Goal: Transaction & Acquisition: Book appointment/travel/reservation

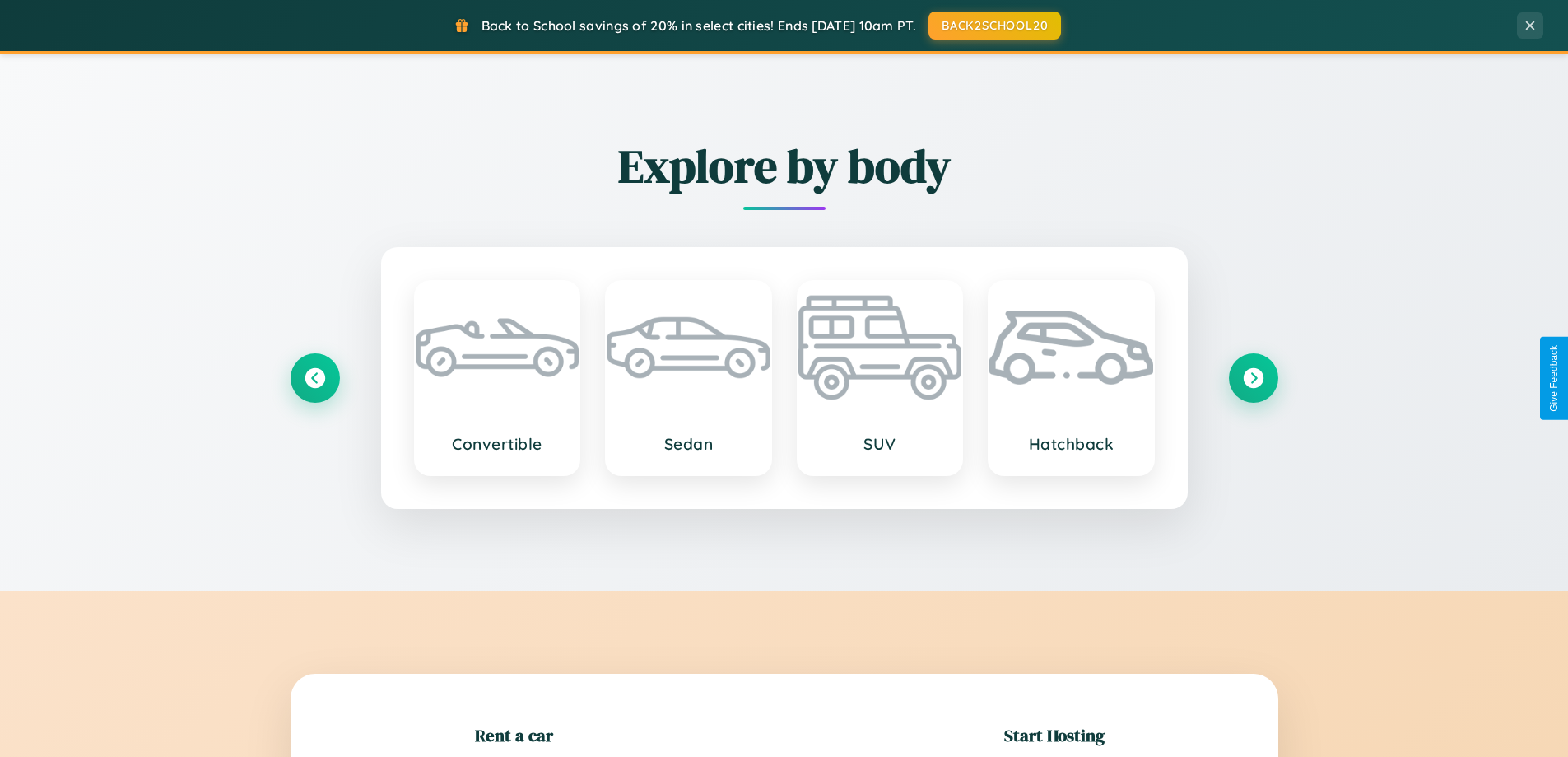
scroll to position [356, 0]
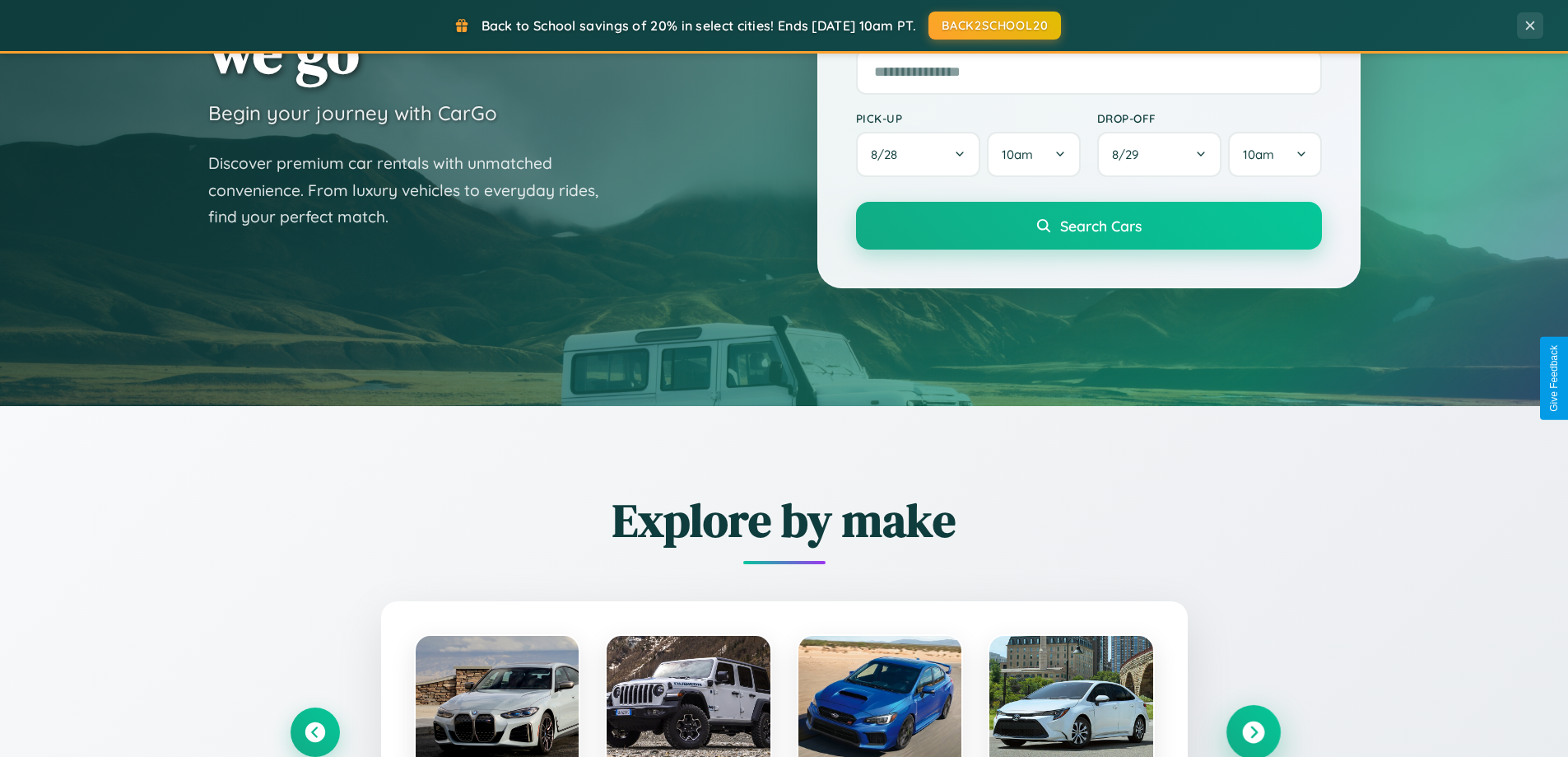
click at [1253, 732] on icon at bounding box center [1253, 732] width 22 height 22
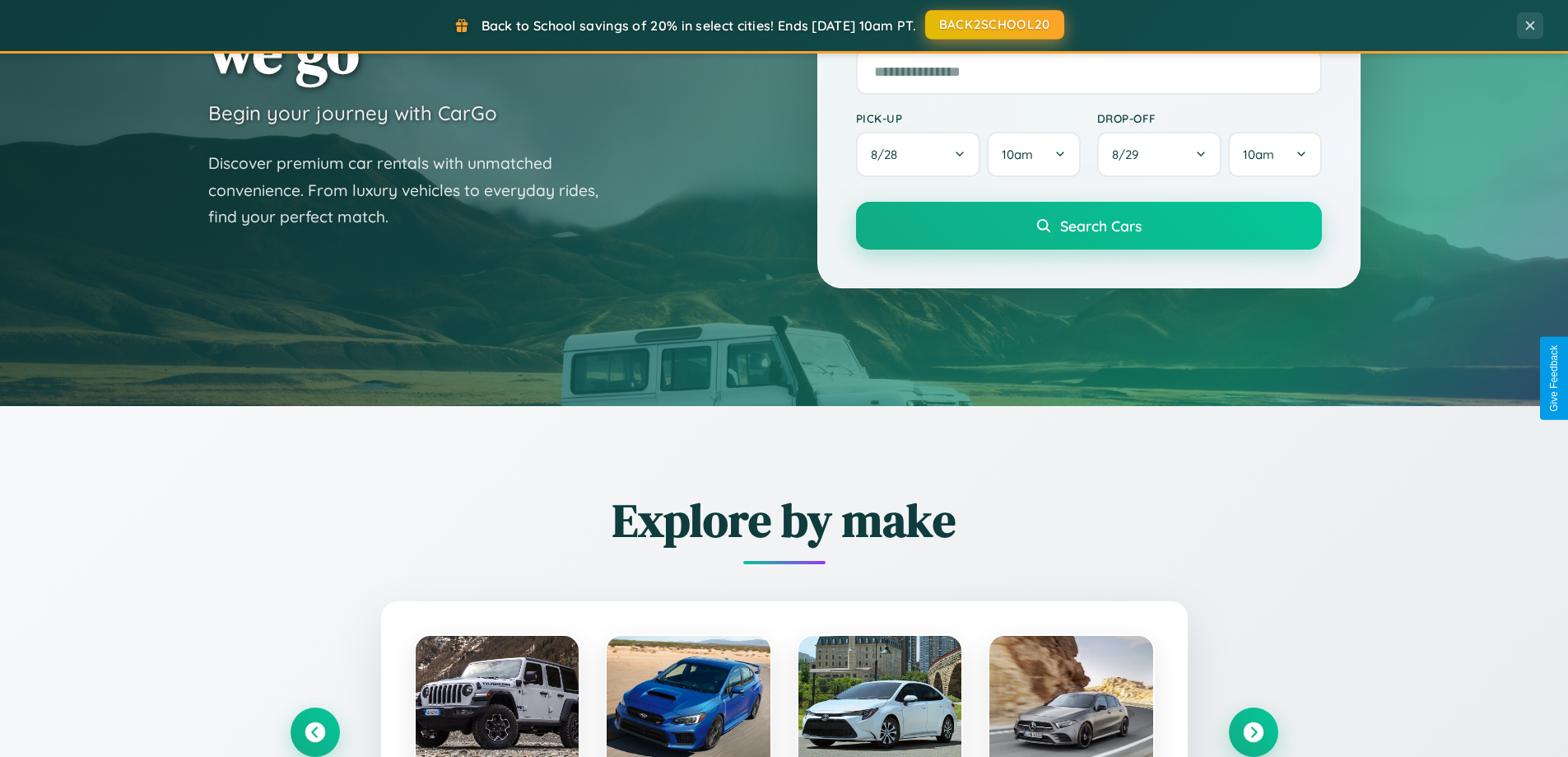
click at [994, 25] on button "BACK2SCHOOL20" at bounding box center [995, 25] width 139 height 30
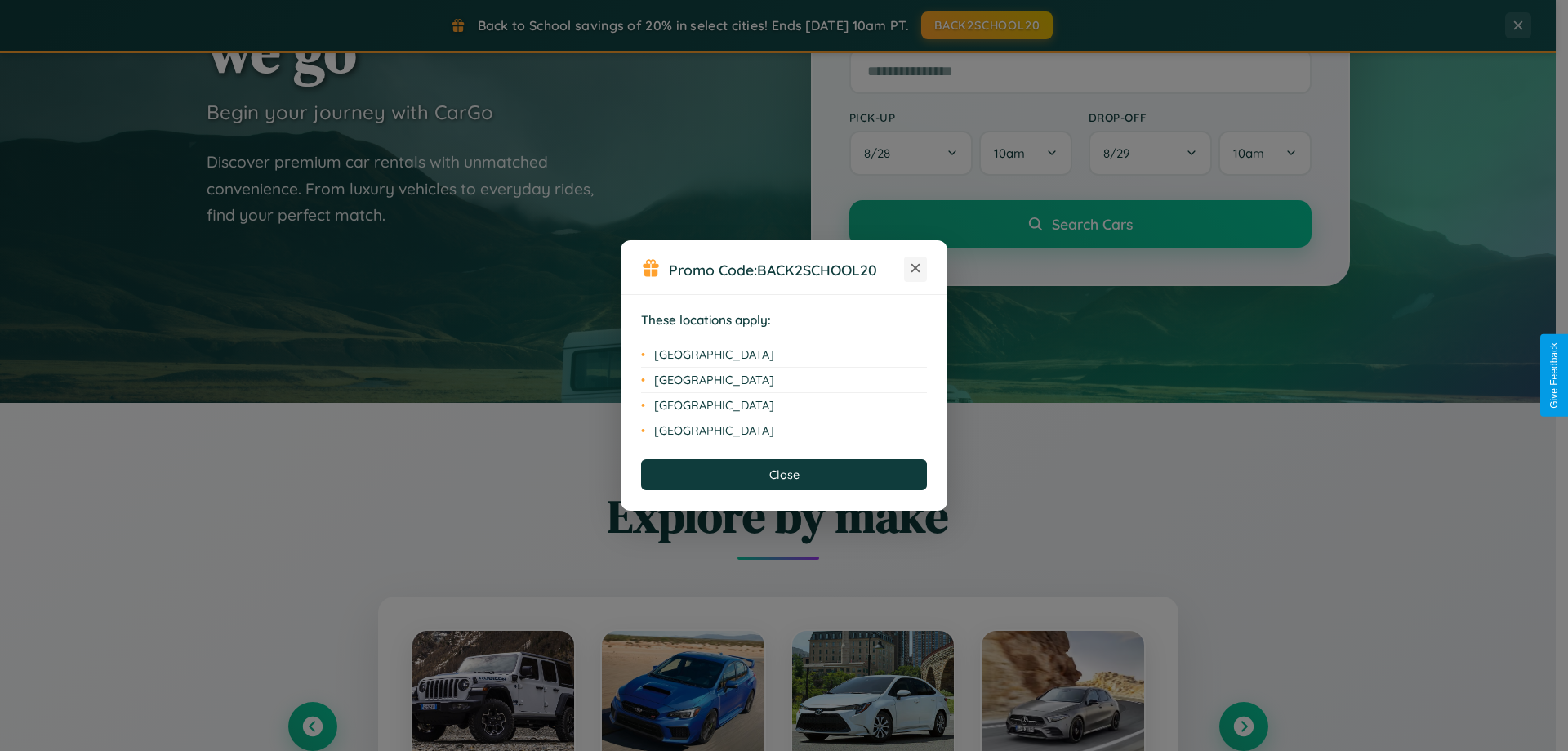
click at [915, 268] on icon at bounding box center [915, 268] width 9 height 9
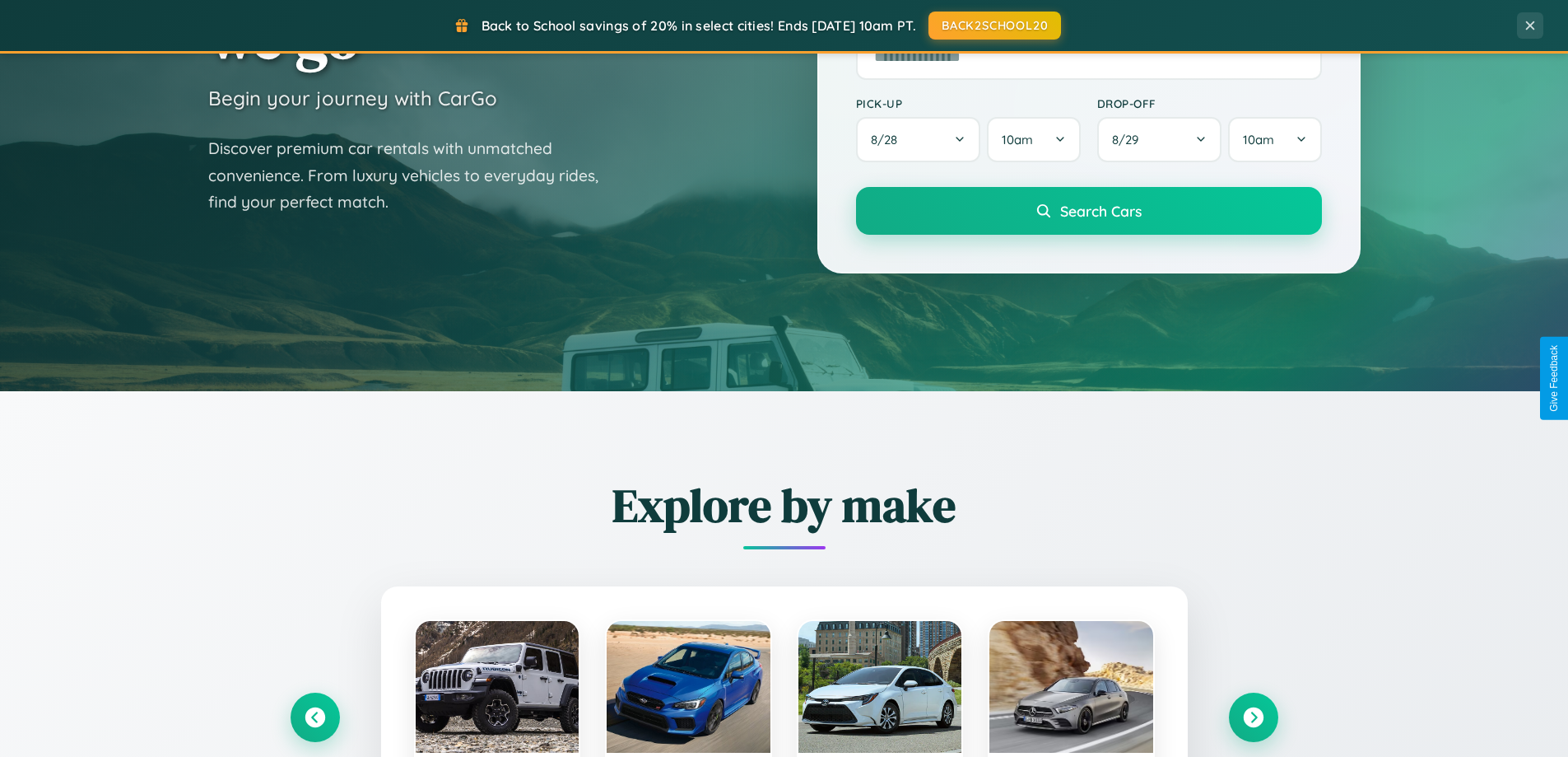
scroll to position [1133, 0]
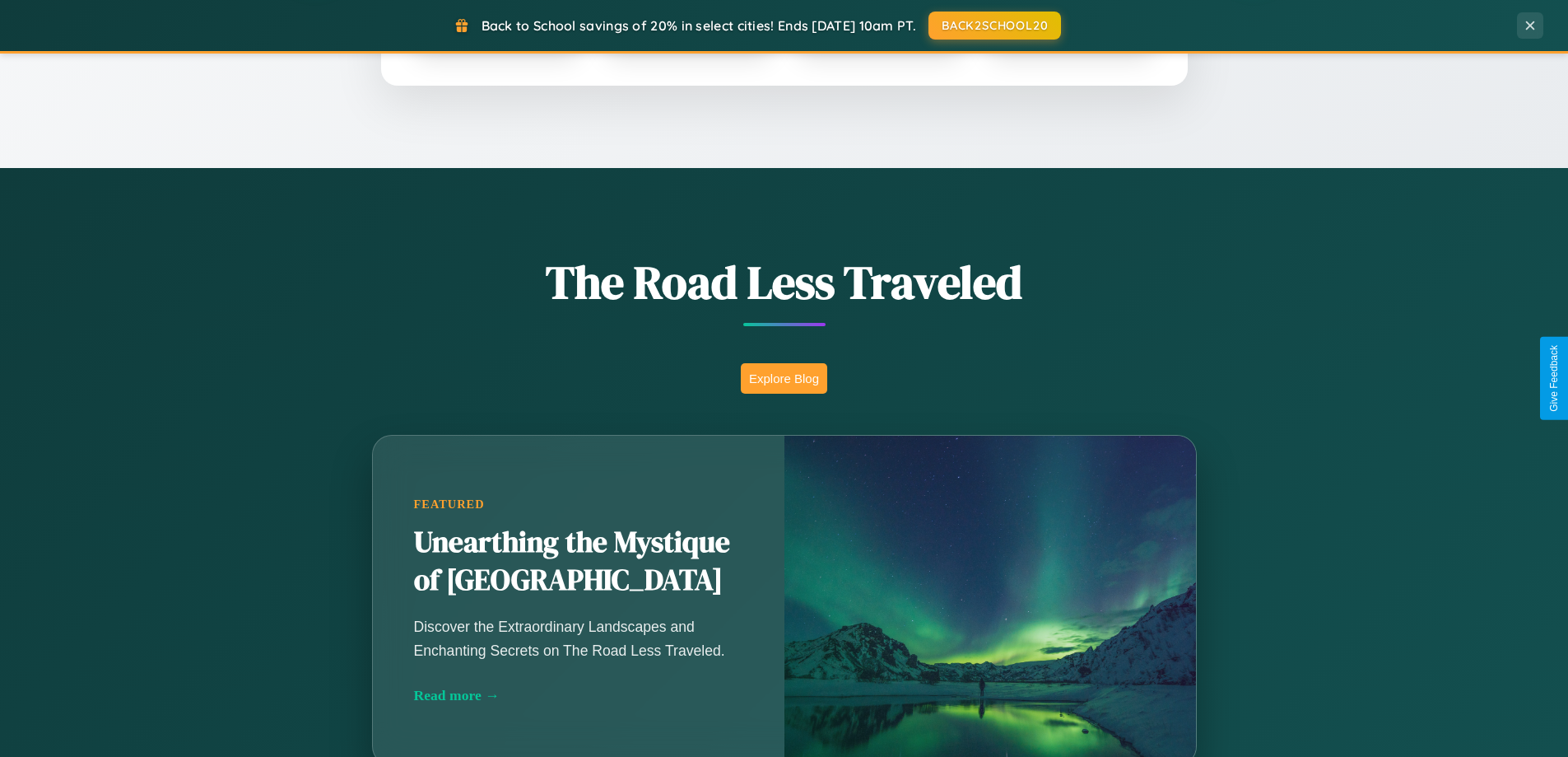
click at [784, 378] on button "Explore Blog" at bounding box center [784, 378] width 86 height 31
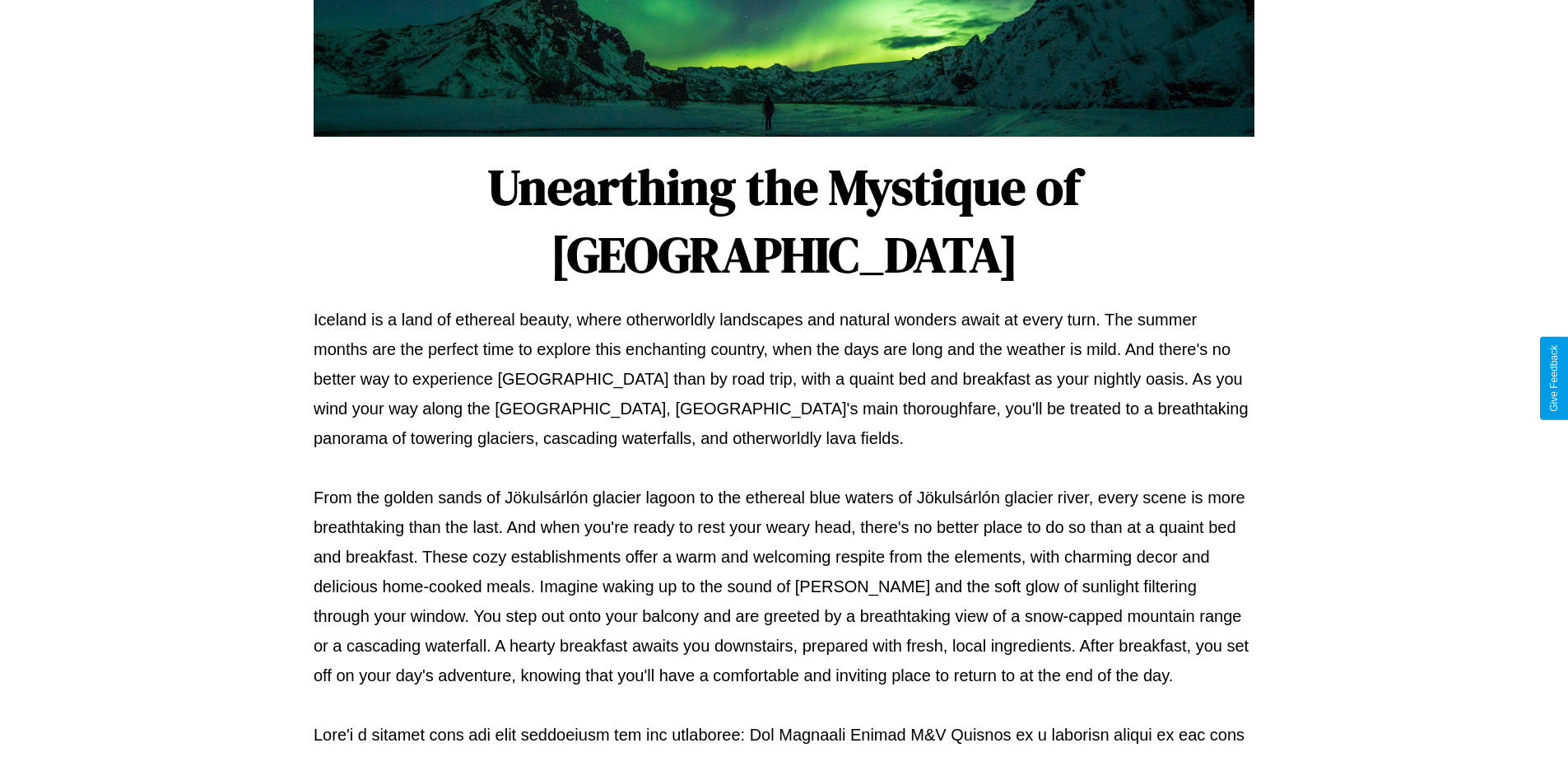
scroll to position [533, 0]
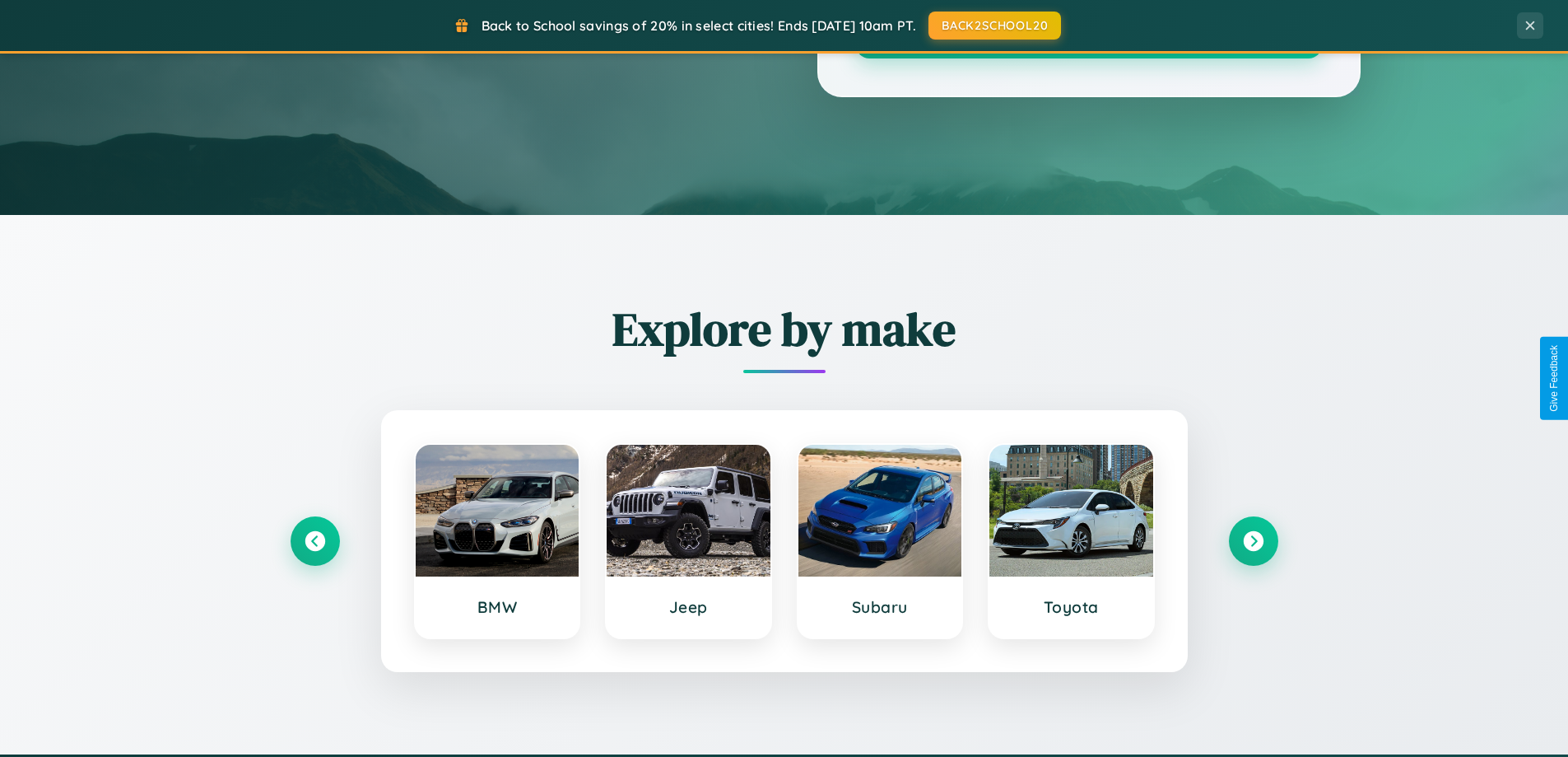
scroll to position [49, 0]
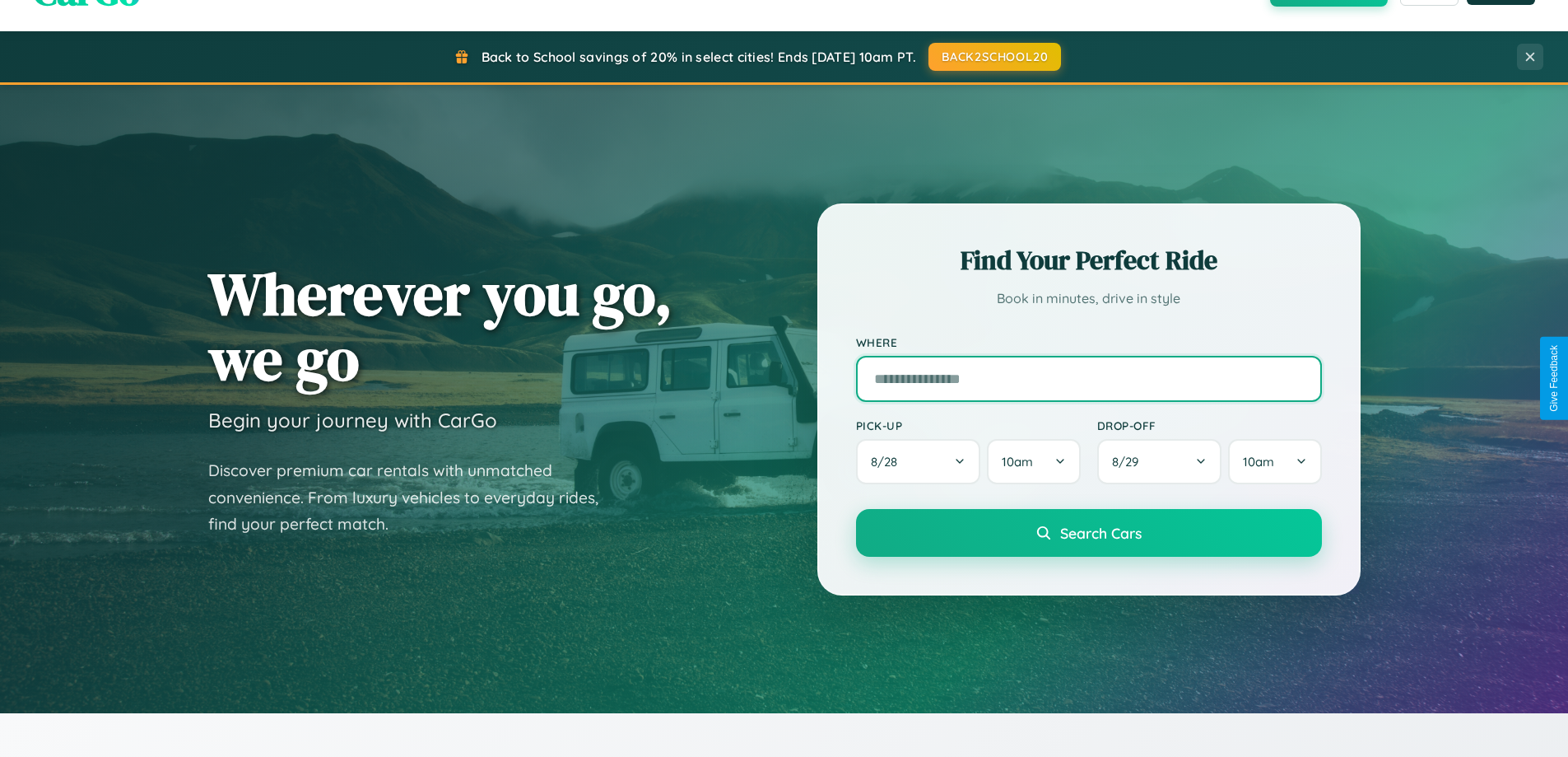
click at [1088, 378] on input "text" at bounding box center [1090, 378] width 466 height 46
type input "**********"
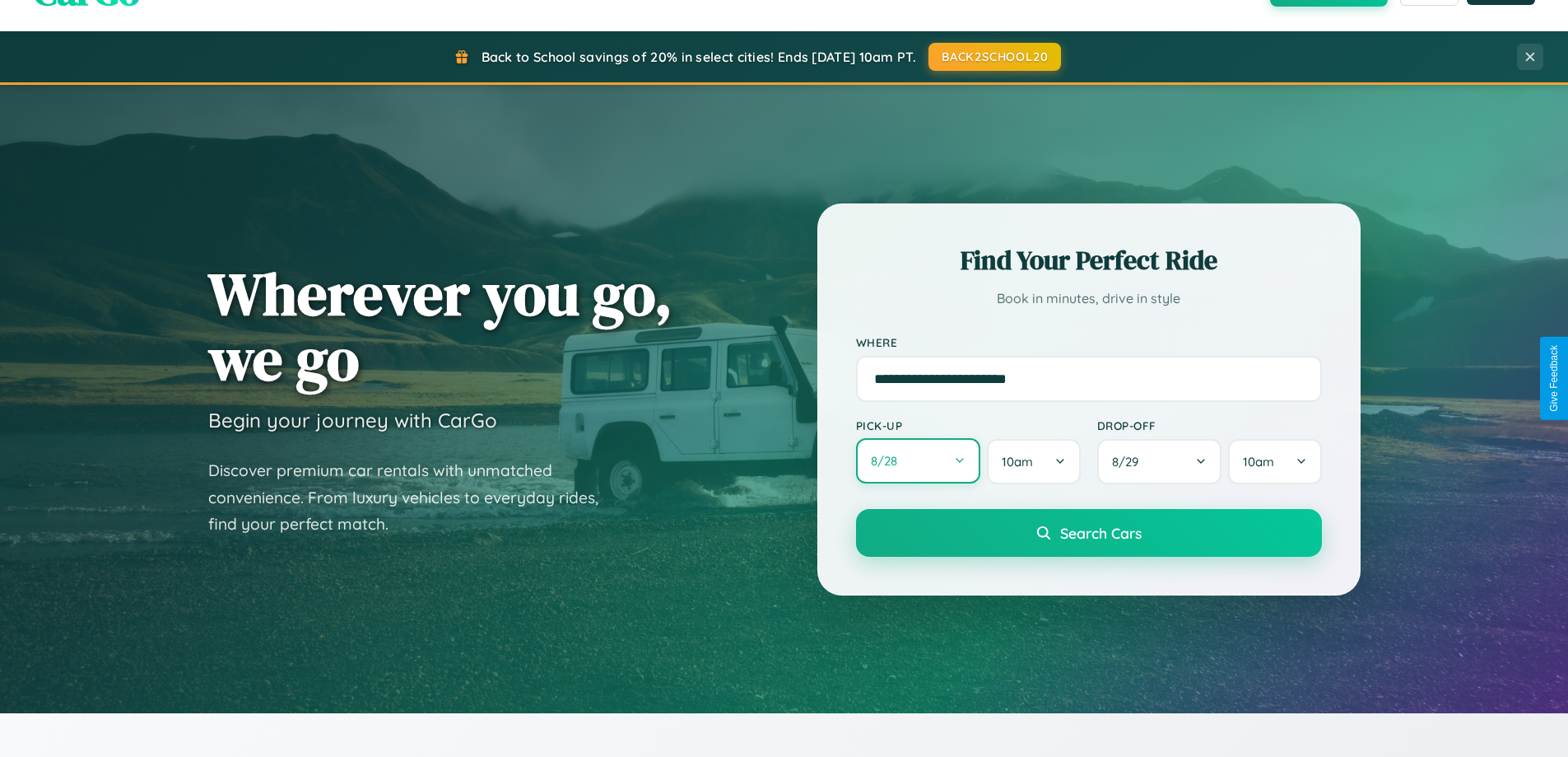
click at [918, 462] on button "8 / 28" at bounding box center [919, 461] width 125 height 45
select select "*"
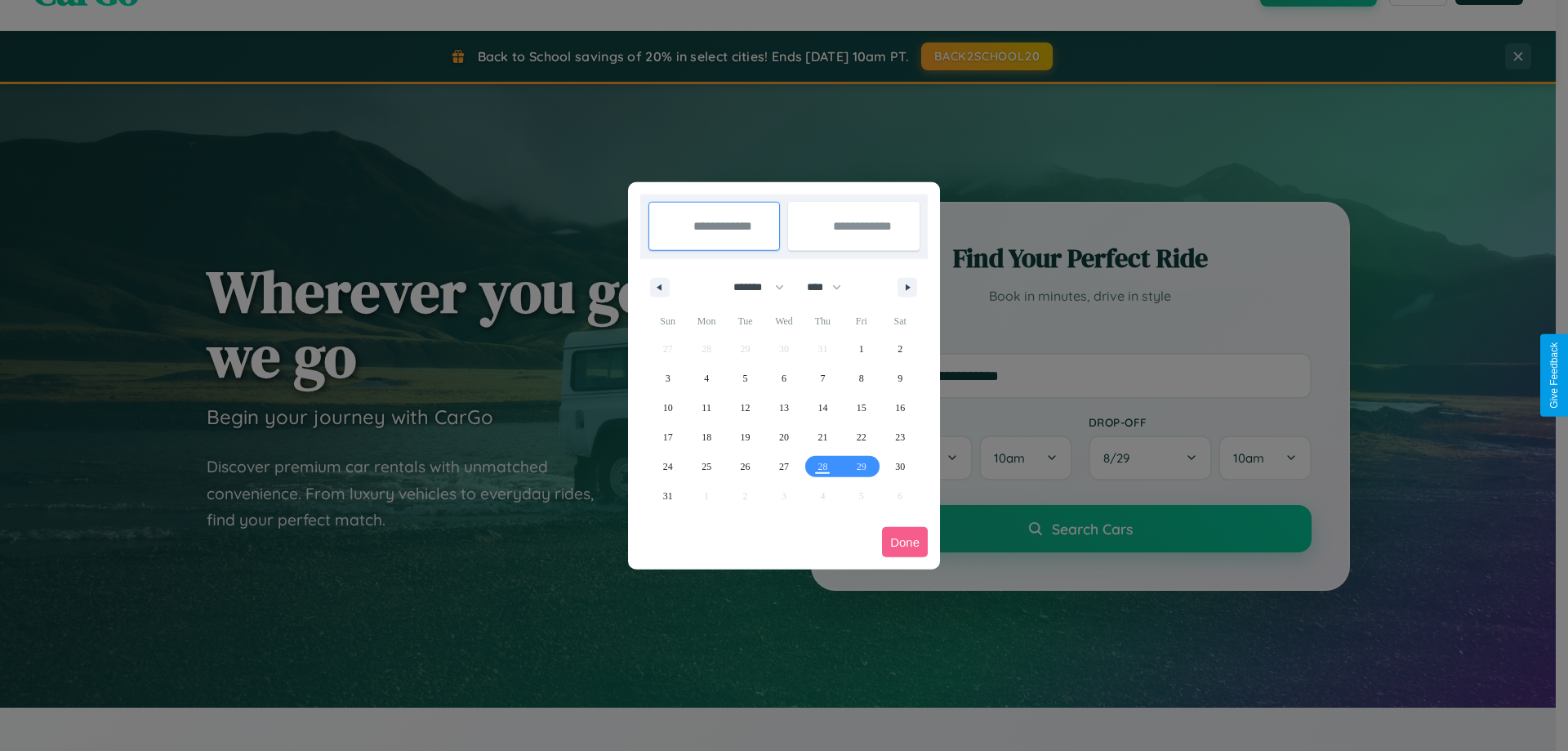
drag, startPoint x: 752, startPoint y: 286, endPoint x: 784, endPoint y: 328, distance: 52.8
click at [752, 286] on select "******* ******** ***** ***** *** **** **** ****** ********* ******* ******** **…" at bounding box center [755, 287] width 69 height 27
click at [832, 286] on select "**** **** **** **** **** **** **** **** **** **** **** **** **** **** **** ****…" at bounding box center [823, 287] width 49 height 27
select select "****"
click at [783, 377] on span "5" at bounding box center [783, 378] width 5 height 30
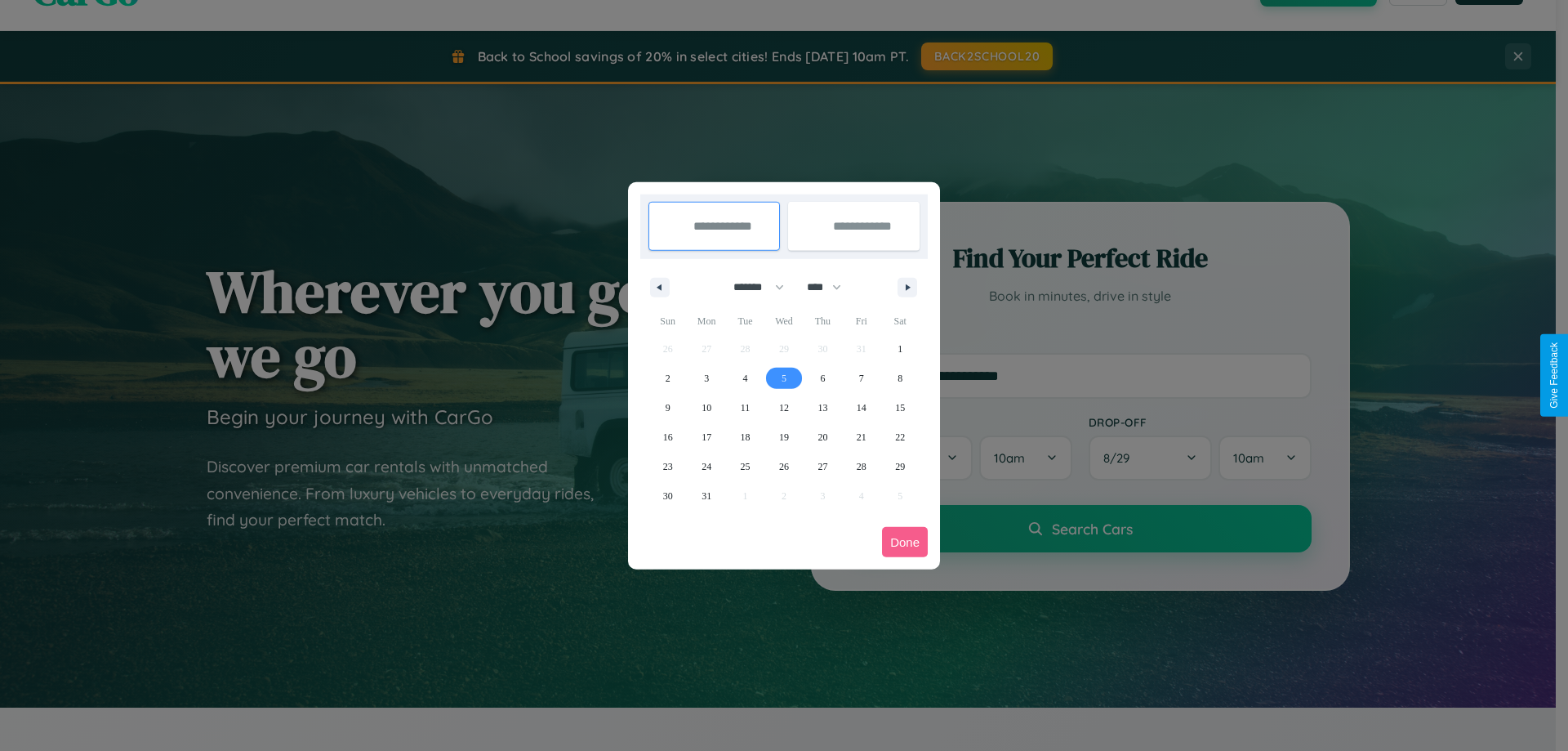
type input "**********"
click at [707, 407] on span "10" at bounding box center [706, 407] width 10 height 30
type input "**********"
click at [905, 542] on button "Done" at bounding box center [905, 542] width 46 height 31
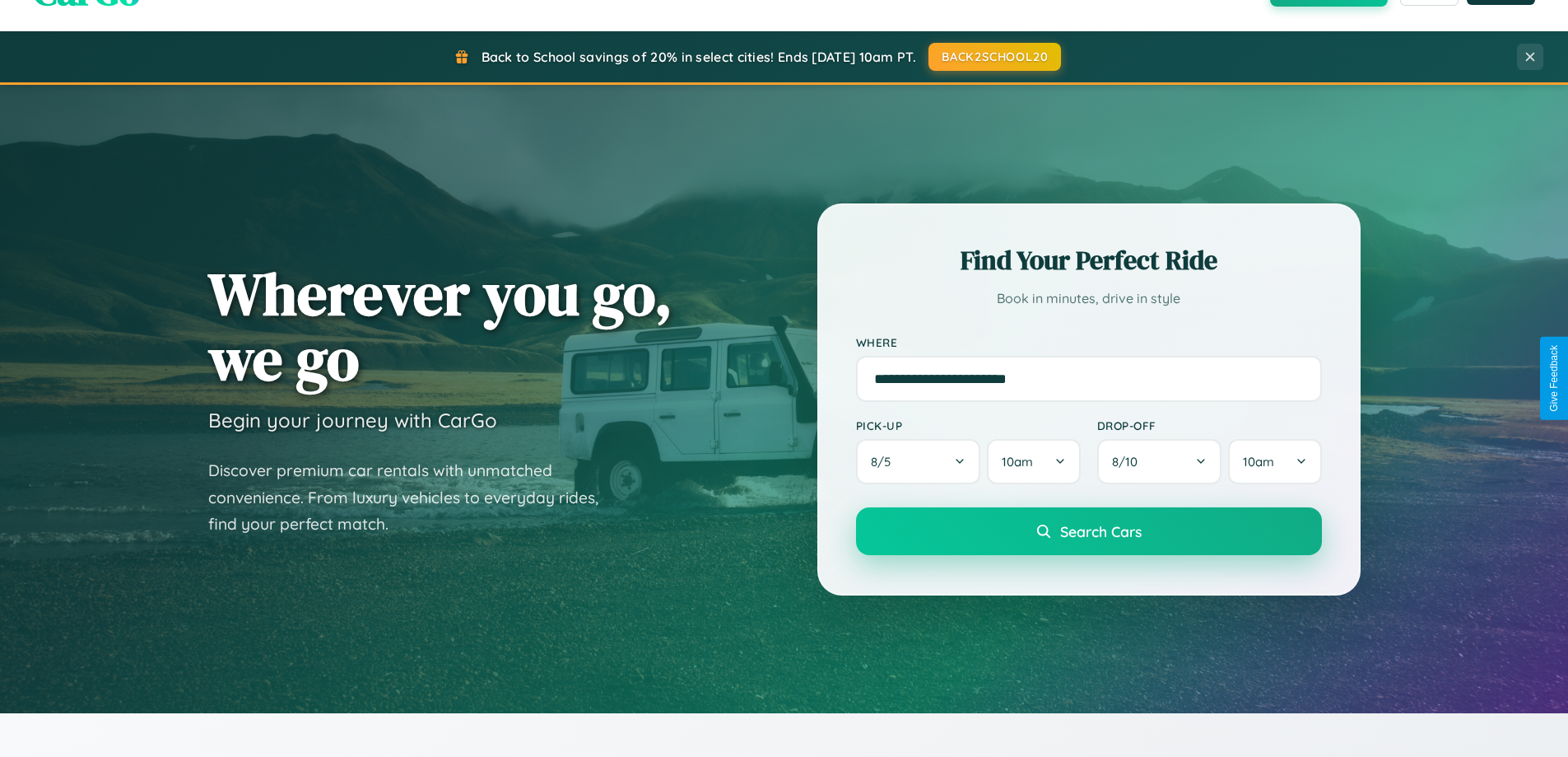
click at [1088, 531] on span "Search Cars" at bounding box center [1102, 531] width 82 height 18
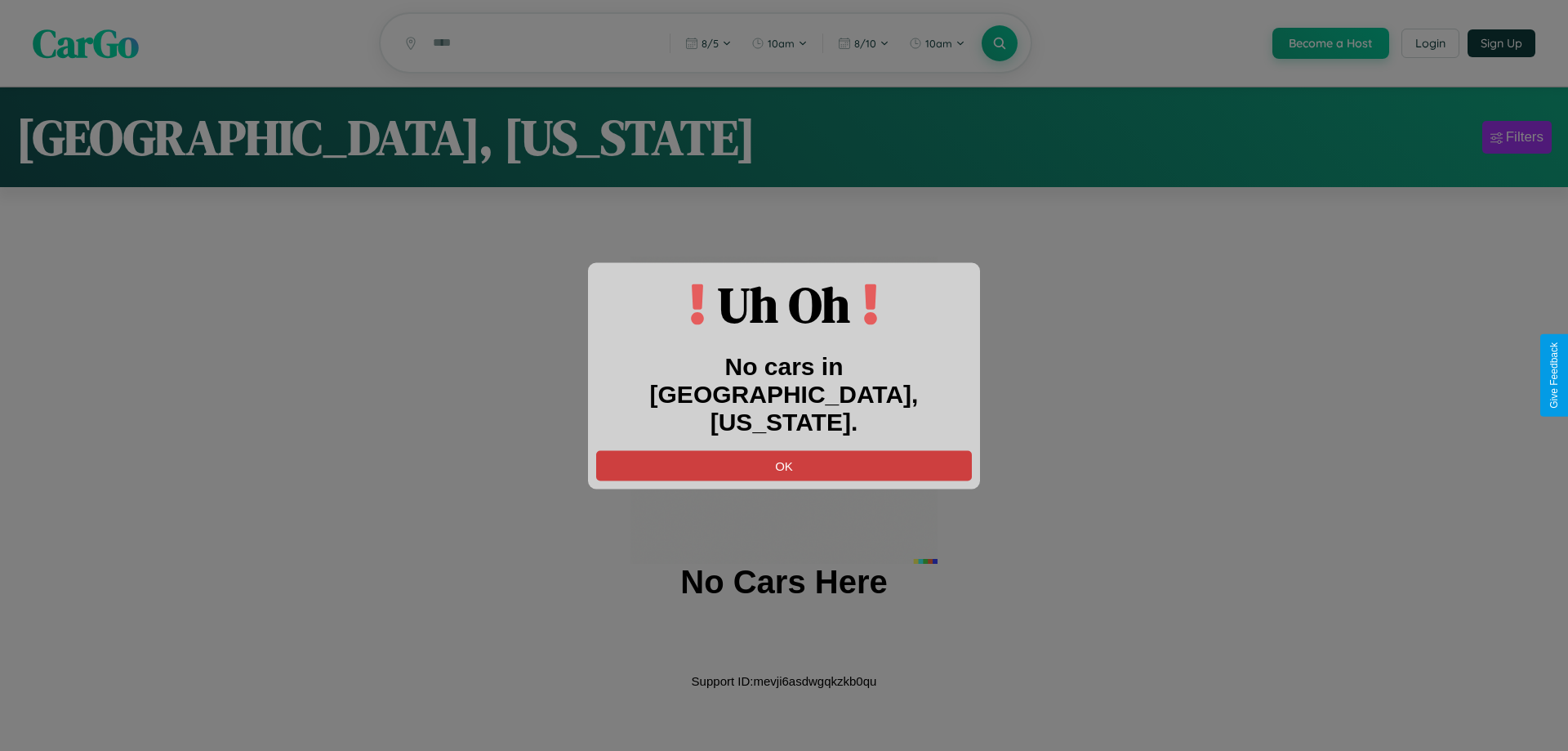
click at [784, 451] on button "OK" at bounding box center [783, 466] width 375 height 31
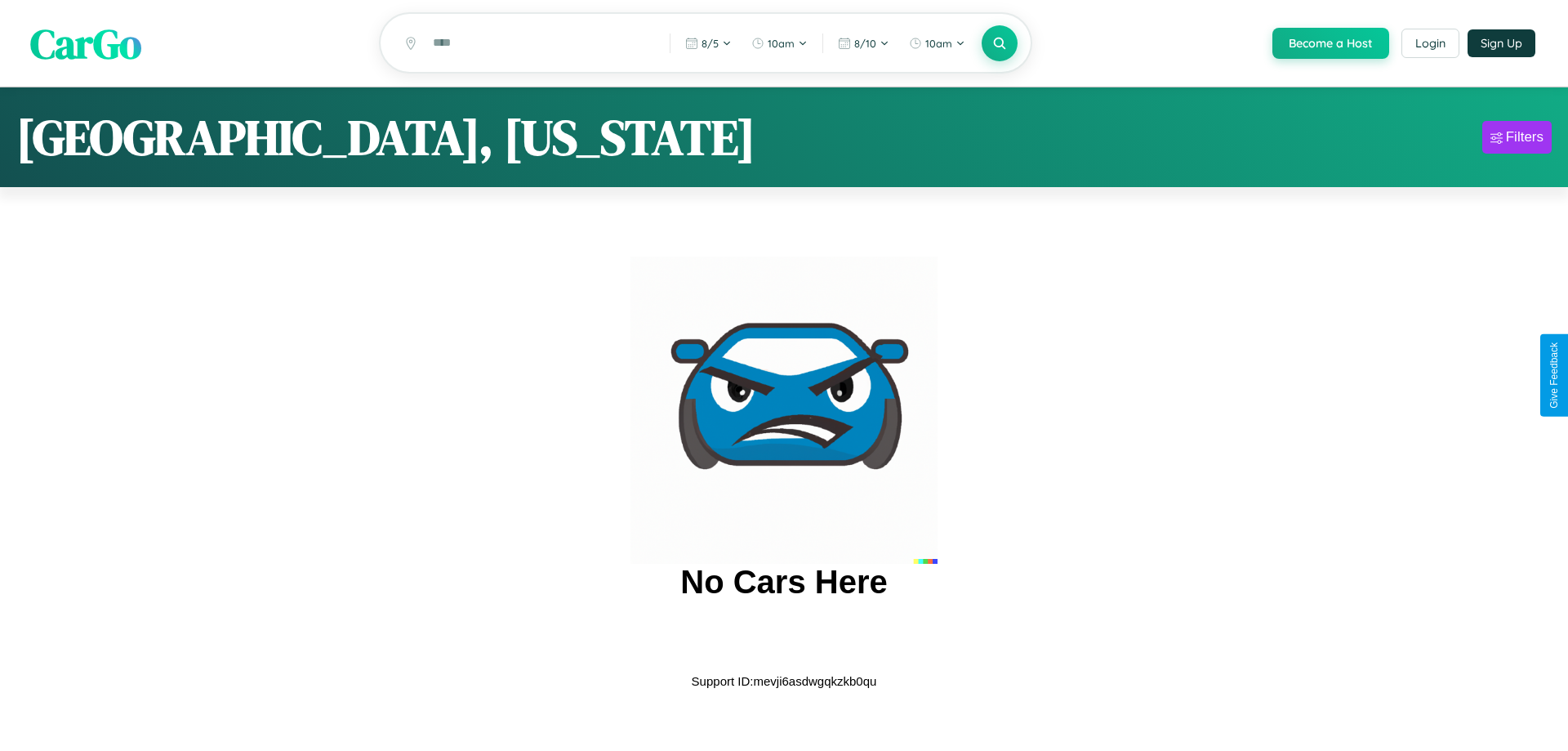
click at [86, 44] on span "CarGo" at bounding box center [86, 42] width 111 height 57
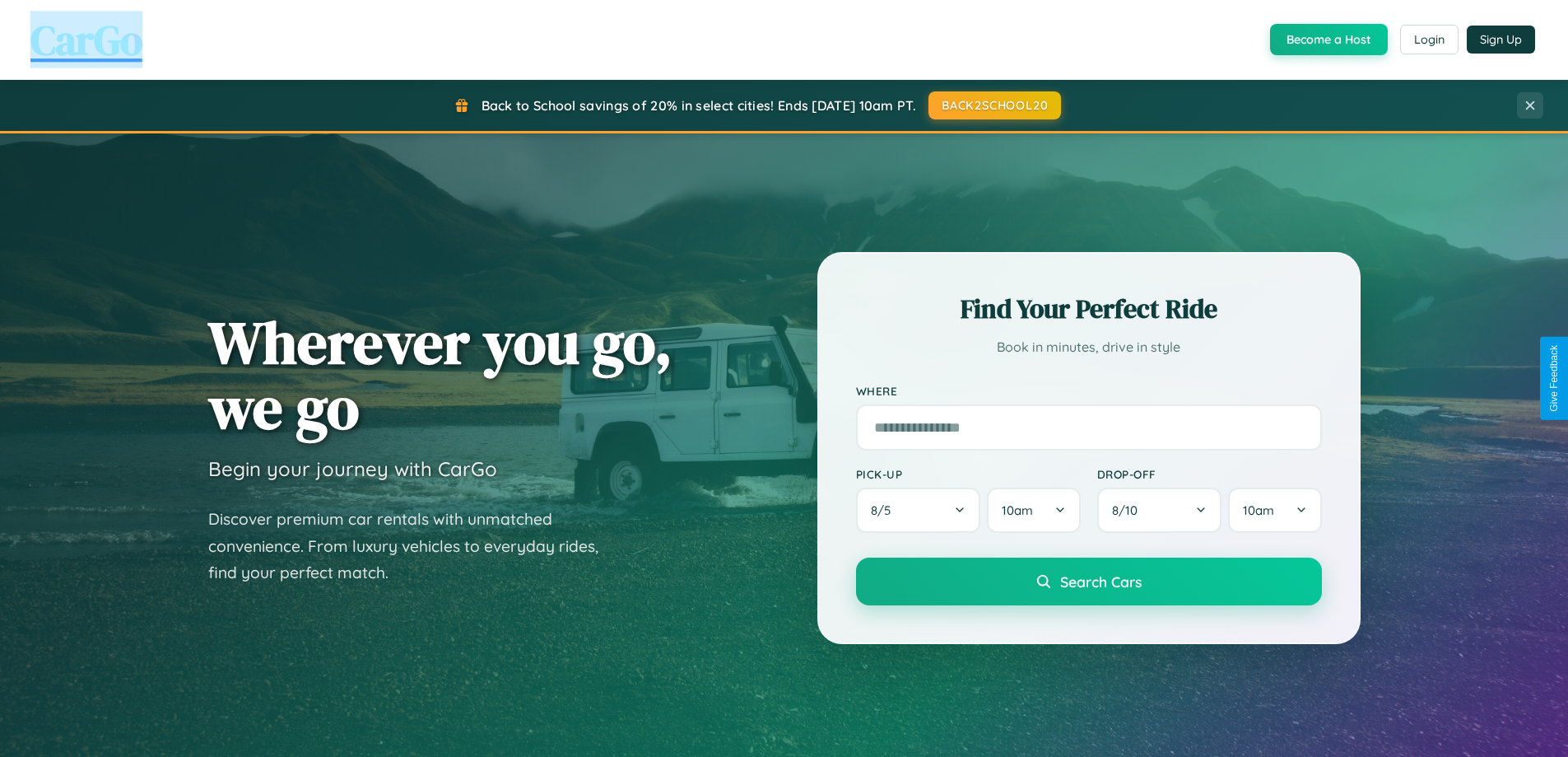
scroll to position [710, 0]
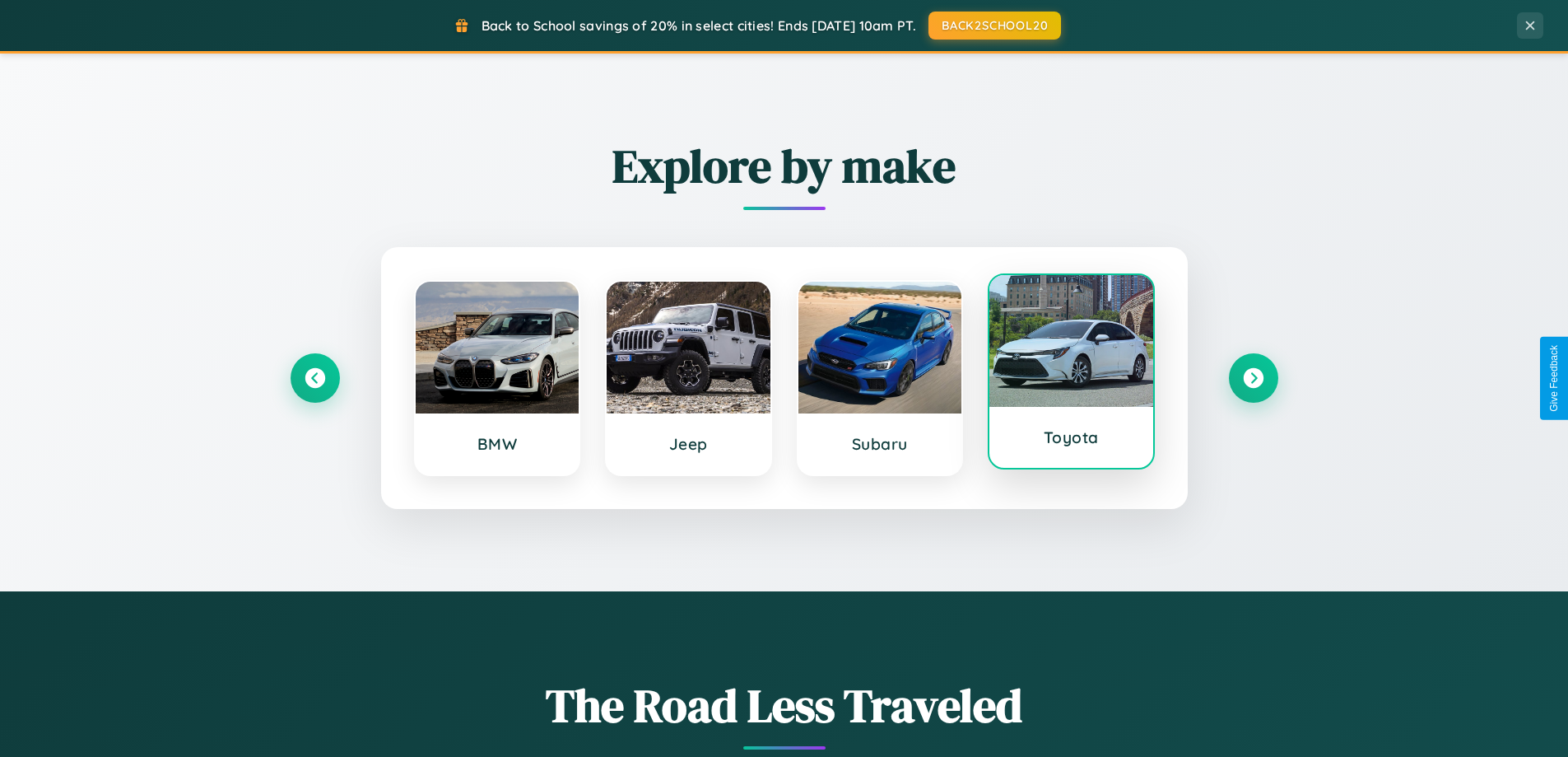
click at [1071, 376] on div at bounding box center [1072, 340] width 164 height 132
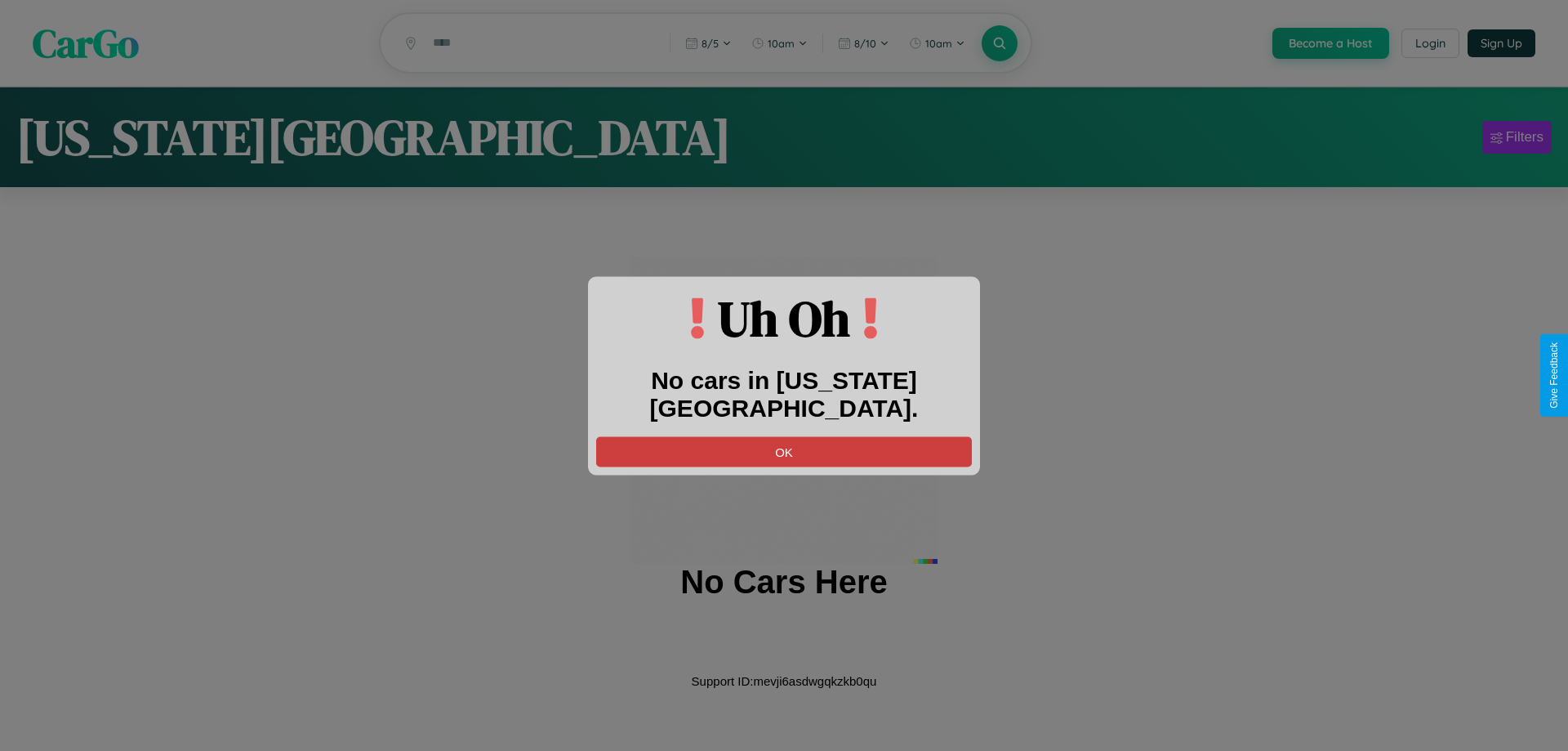
click at [784, 436] on button "OK" at bounding box center [783, 451] width 375 height 31
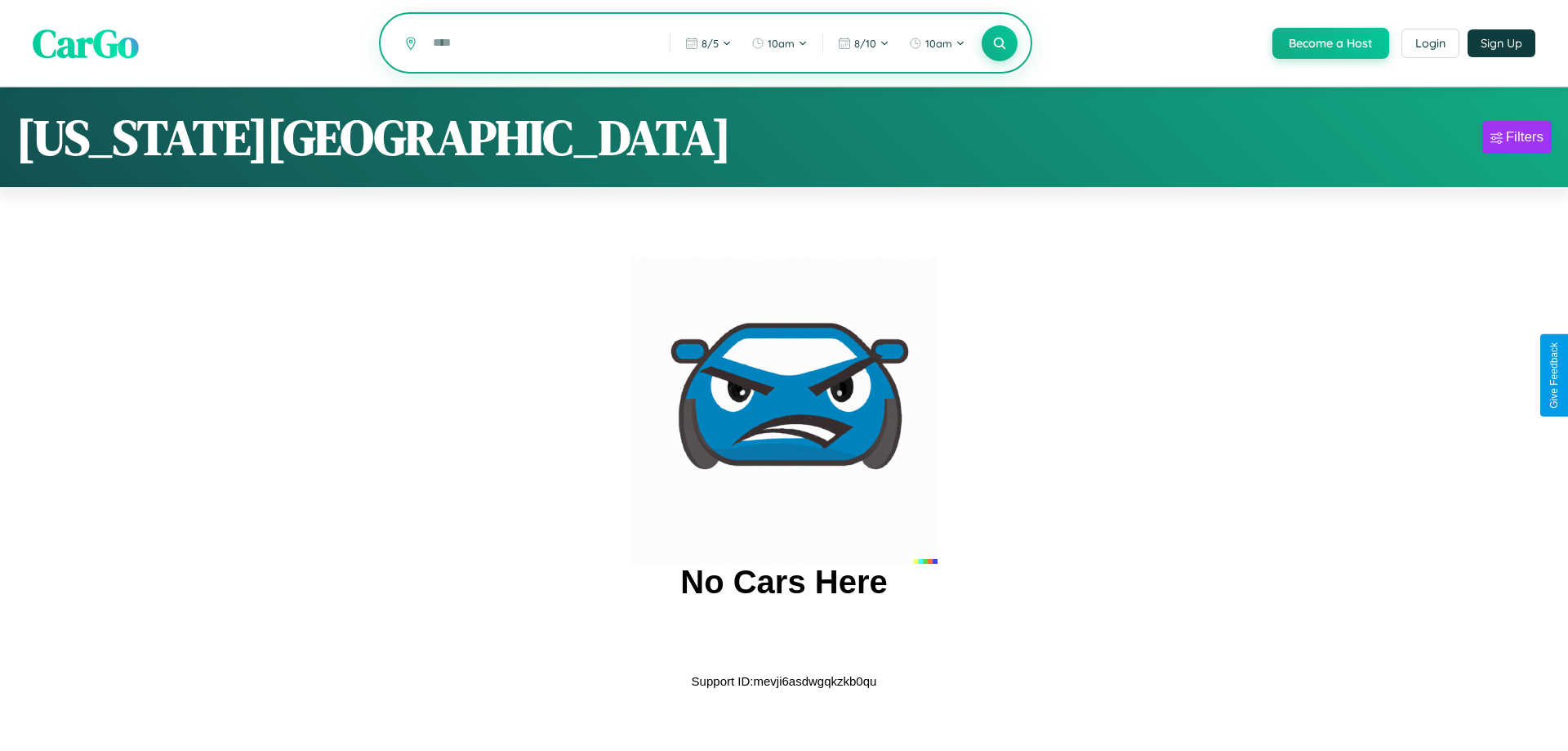
click at [539, 44] on input "text" at bounding box center [539, 43] width 229 height 29
click at [998, 44] on icon at bounding box center [998, 42] width 15 height 15
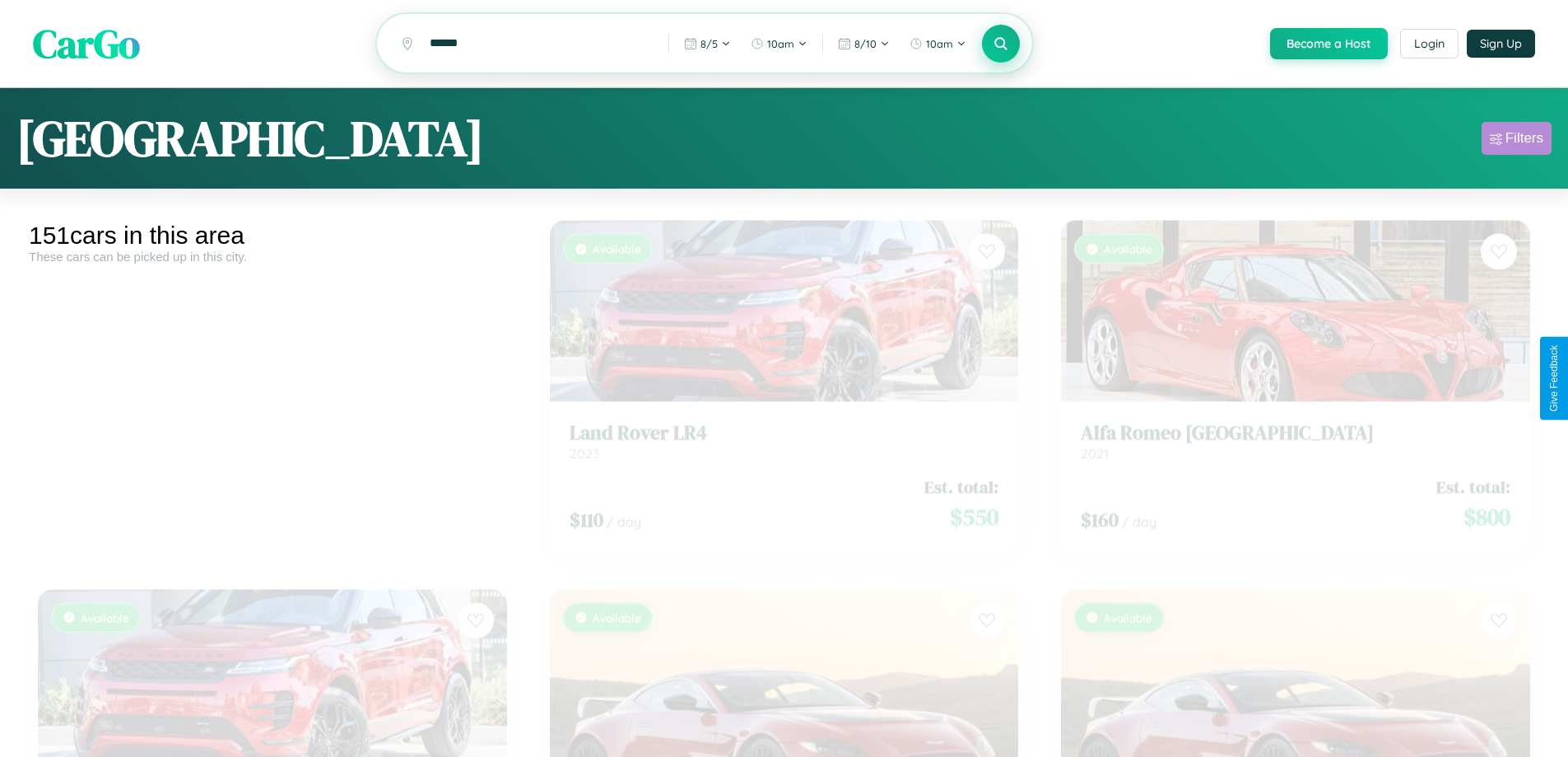
click at [1516, 141] on div "Filters" at bounding box center [1524, 138] width 38 height 16
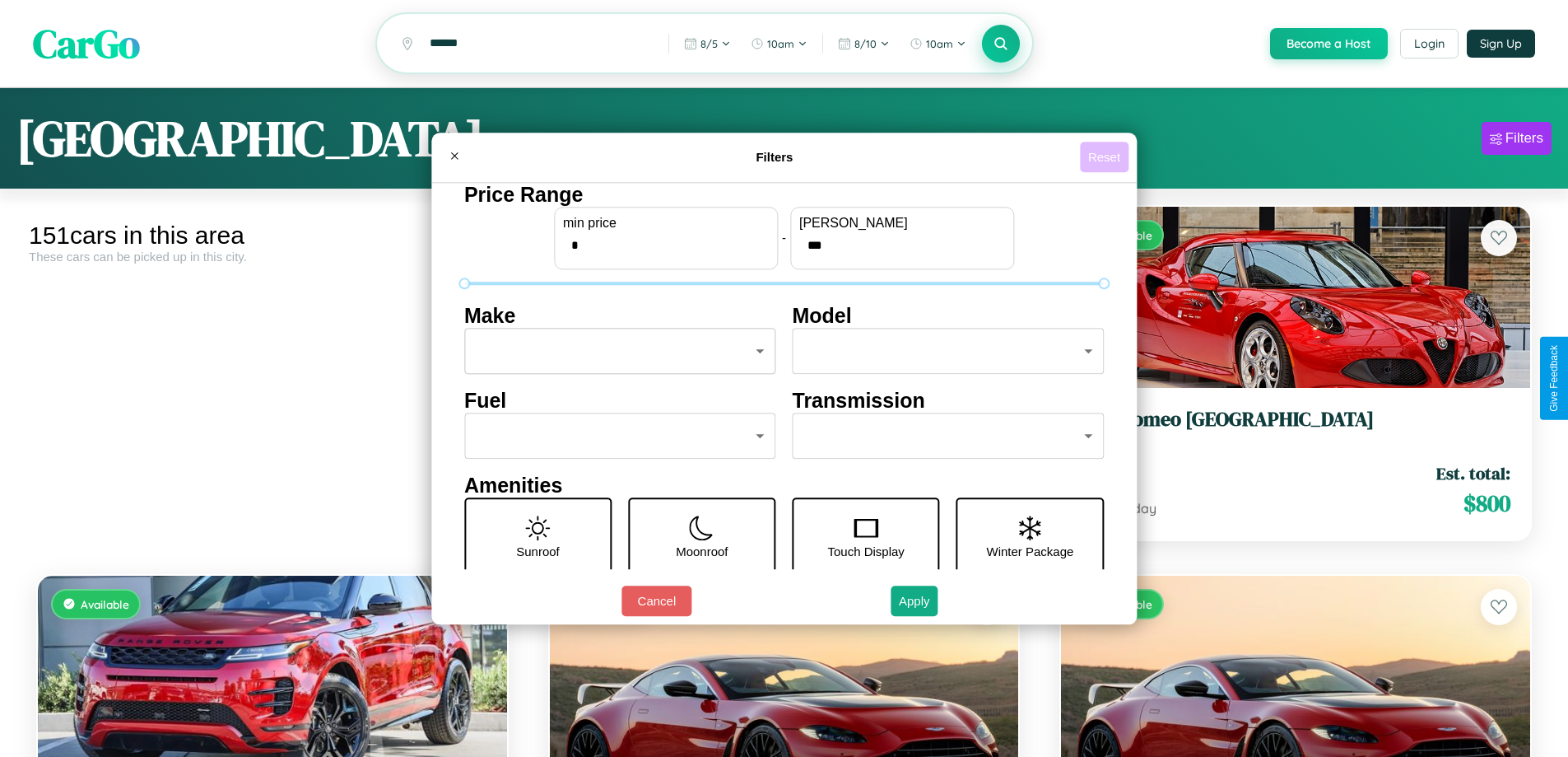
click at [1106, 156] on button "Reset" at bounding box center [1104, 157] width 49 height 31
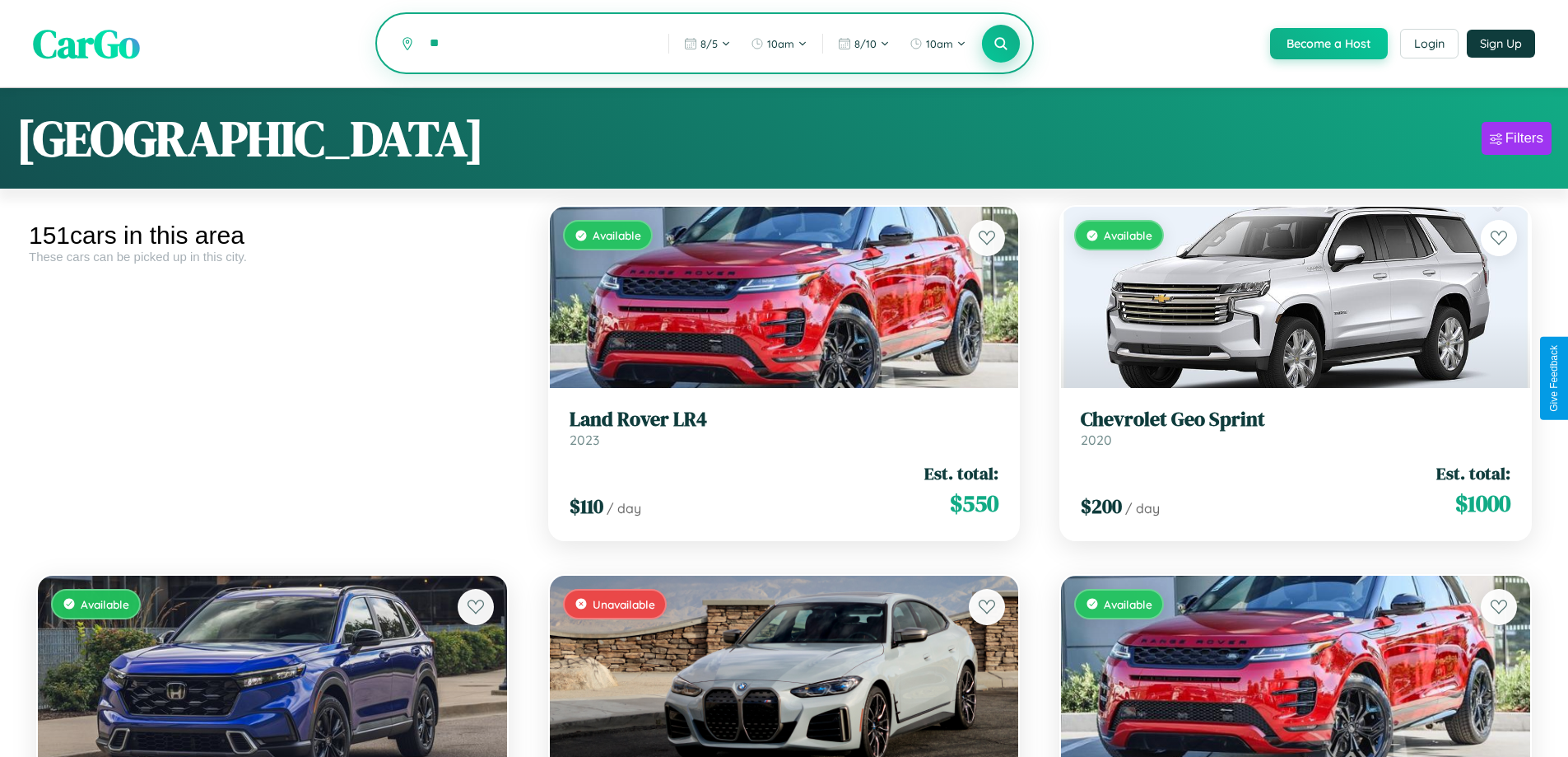
type input "*"
type input "**********"
click at [1000, 44] on icon at bounding box center [1001, 43] width 15 height 15
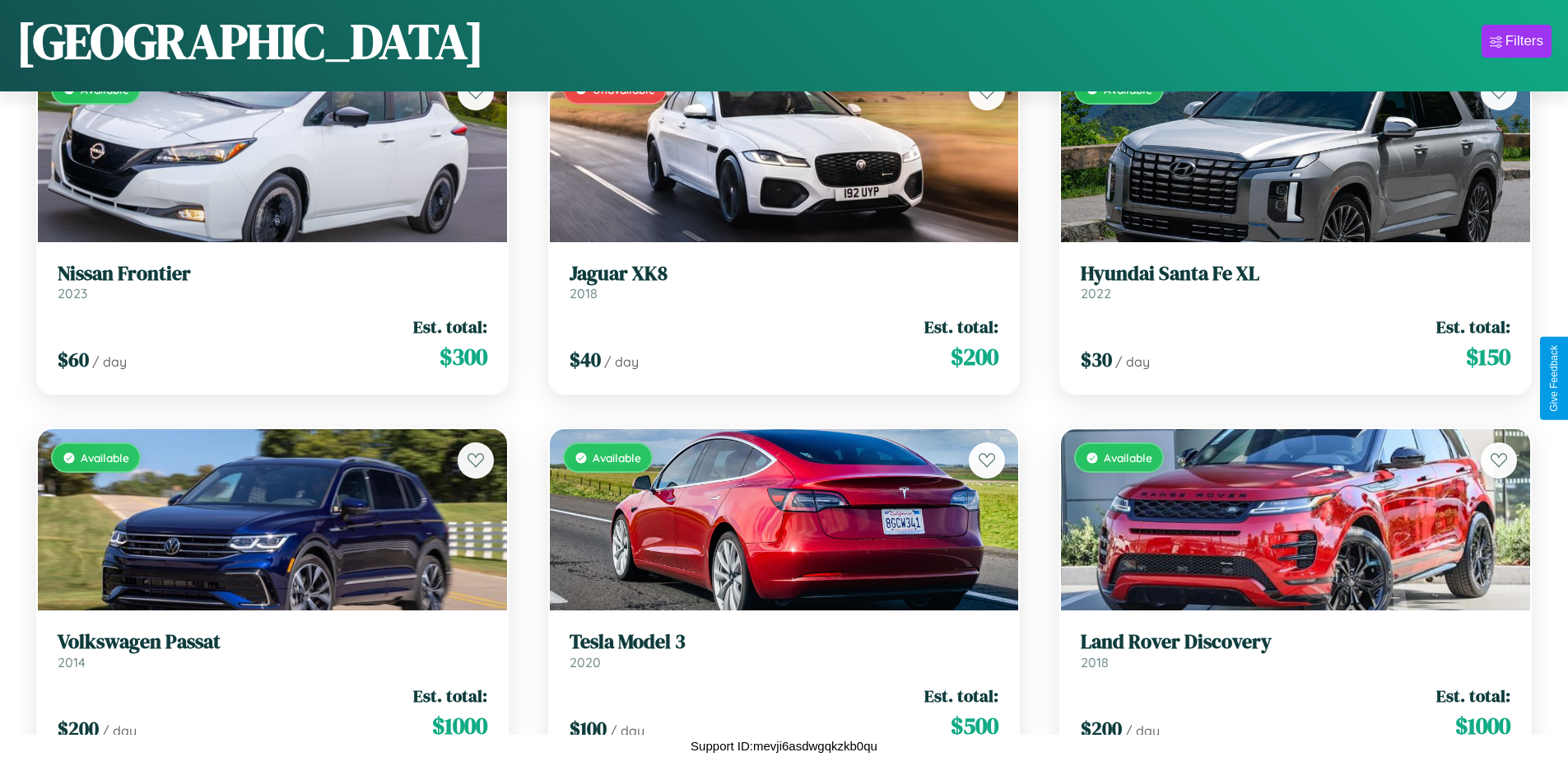
scroll to position [8713, 0]
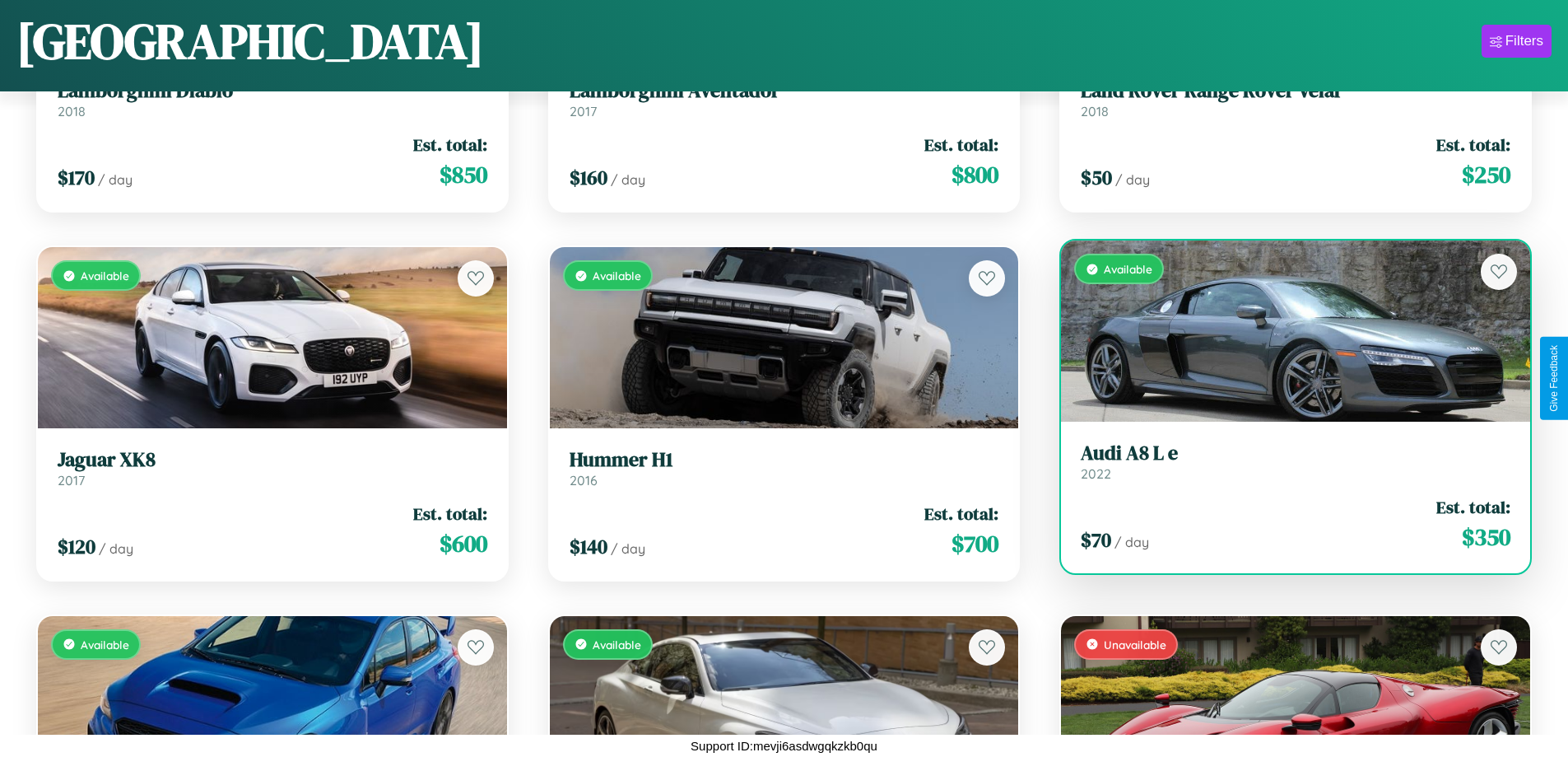
click at [1285, 530] on div "$ 70 / day Est. total: $ 350" at bounding box center [1296, 524] width 430 height 58
click at [1285, 524] on div "$ 70 / day Est. total: $ 350" at bounding box center [1296, 524] width 430 height 58
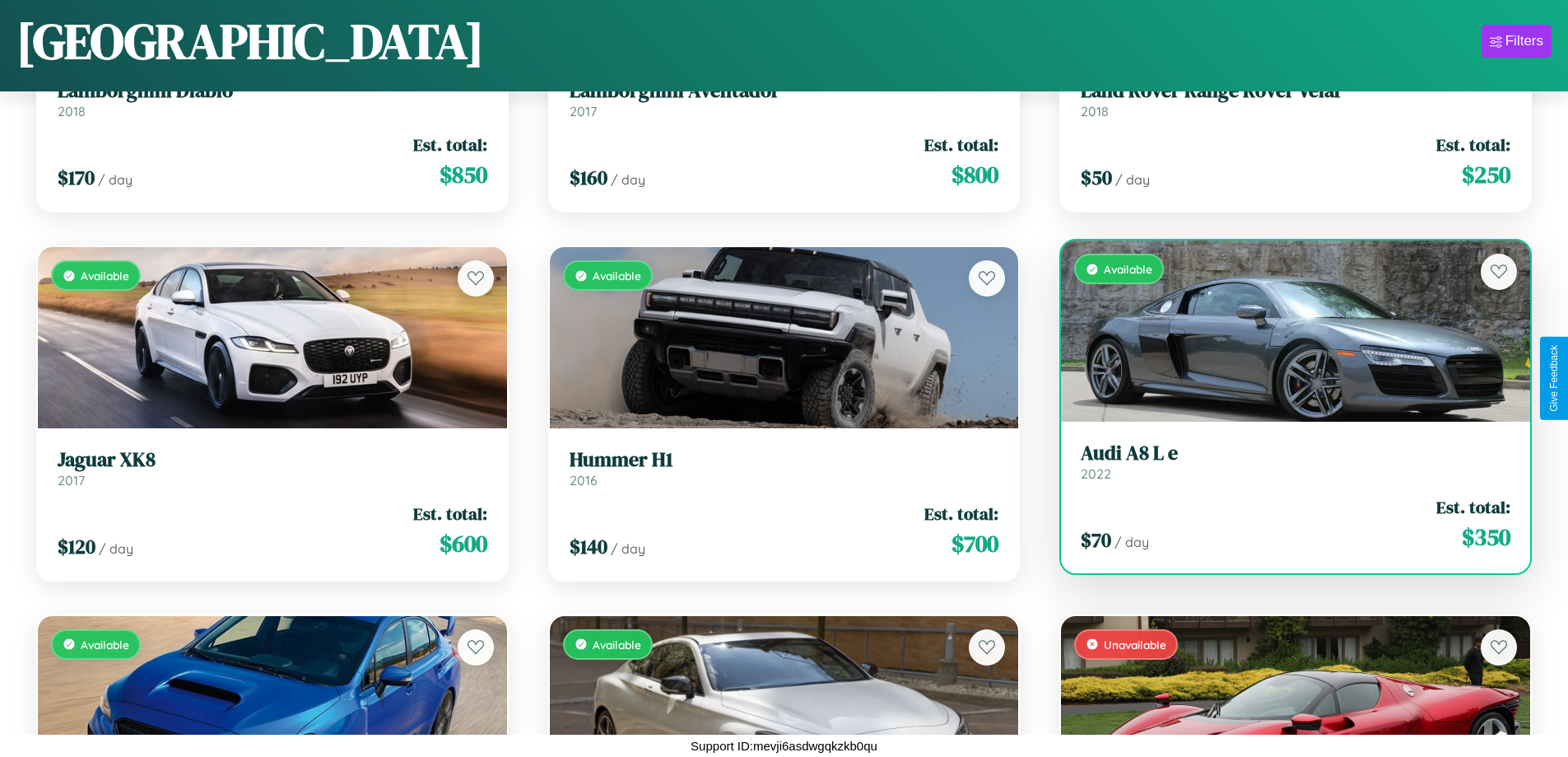
click at [1285, 524] on div "$ 70 / day Est. total: $ 350" at bounding box center [1296, 524] width 430 height 58
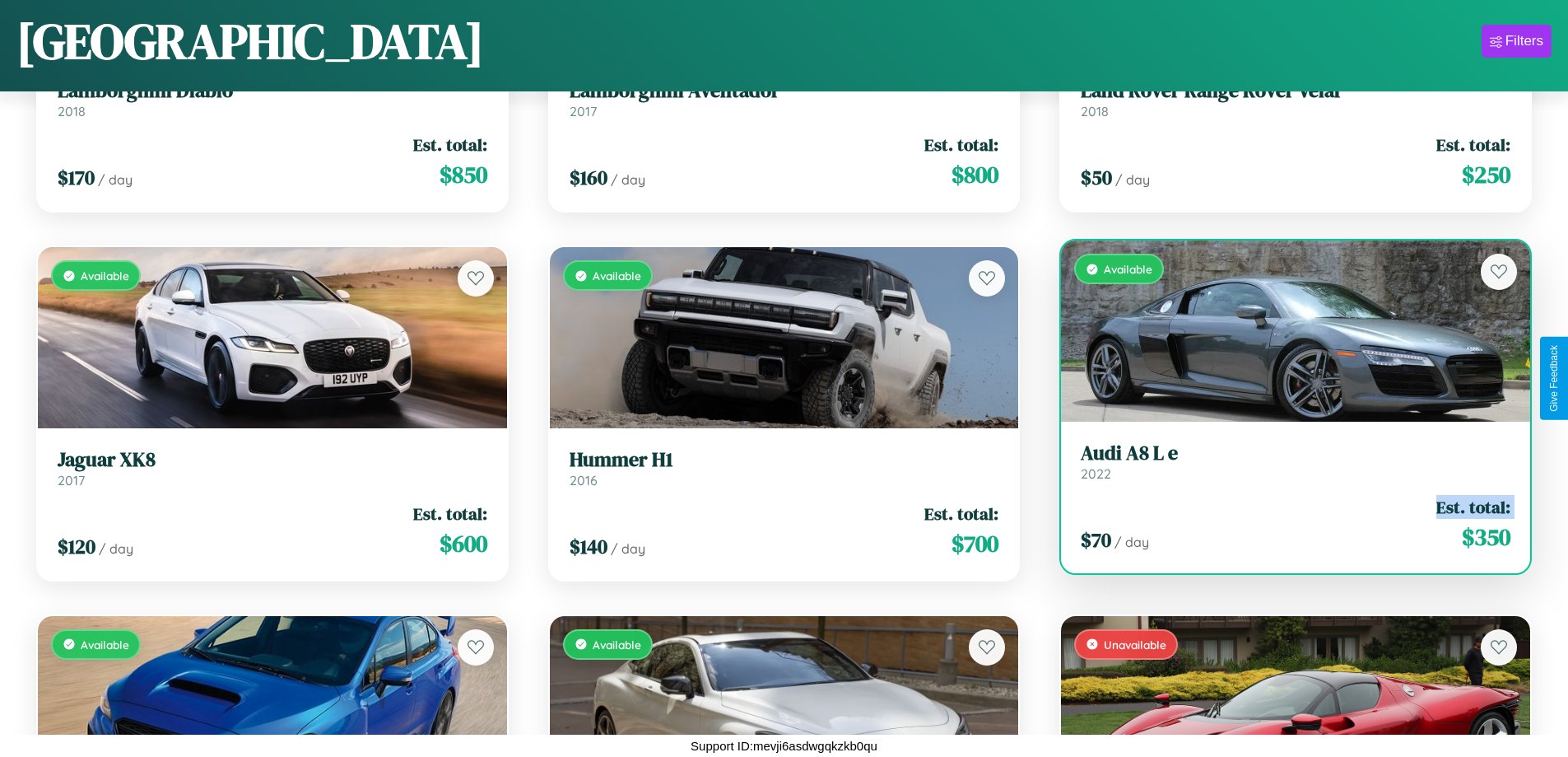
click at [1285, 524] on div "$ 70 / day Est. total: $ 350" at bounding box center [1296, 524] width 430 height 58
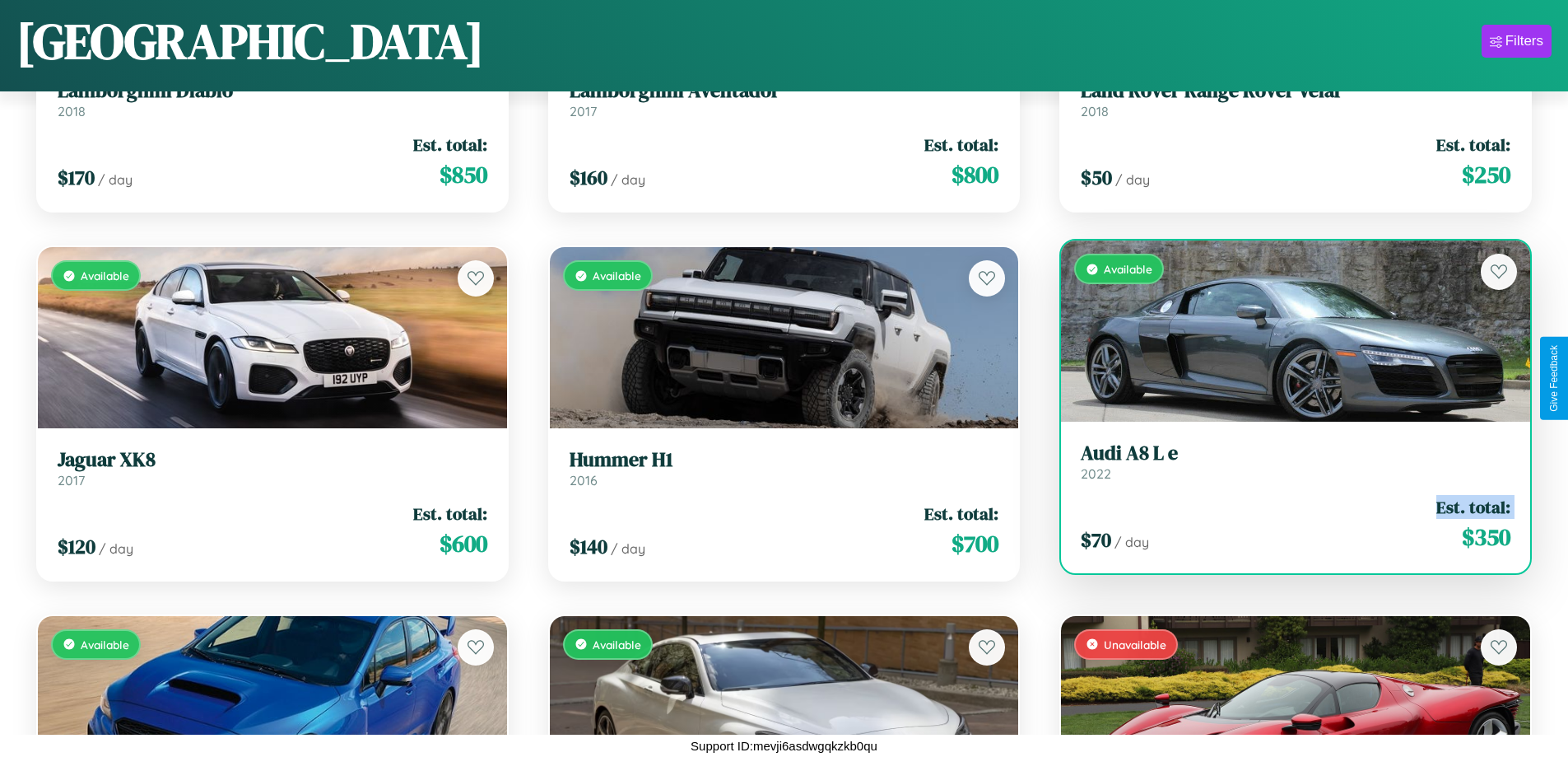
click at [1285, 524] on div "$ 70 / day Est. total: $ 350" at bounding box center [1296, 524] width 430 height 58
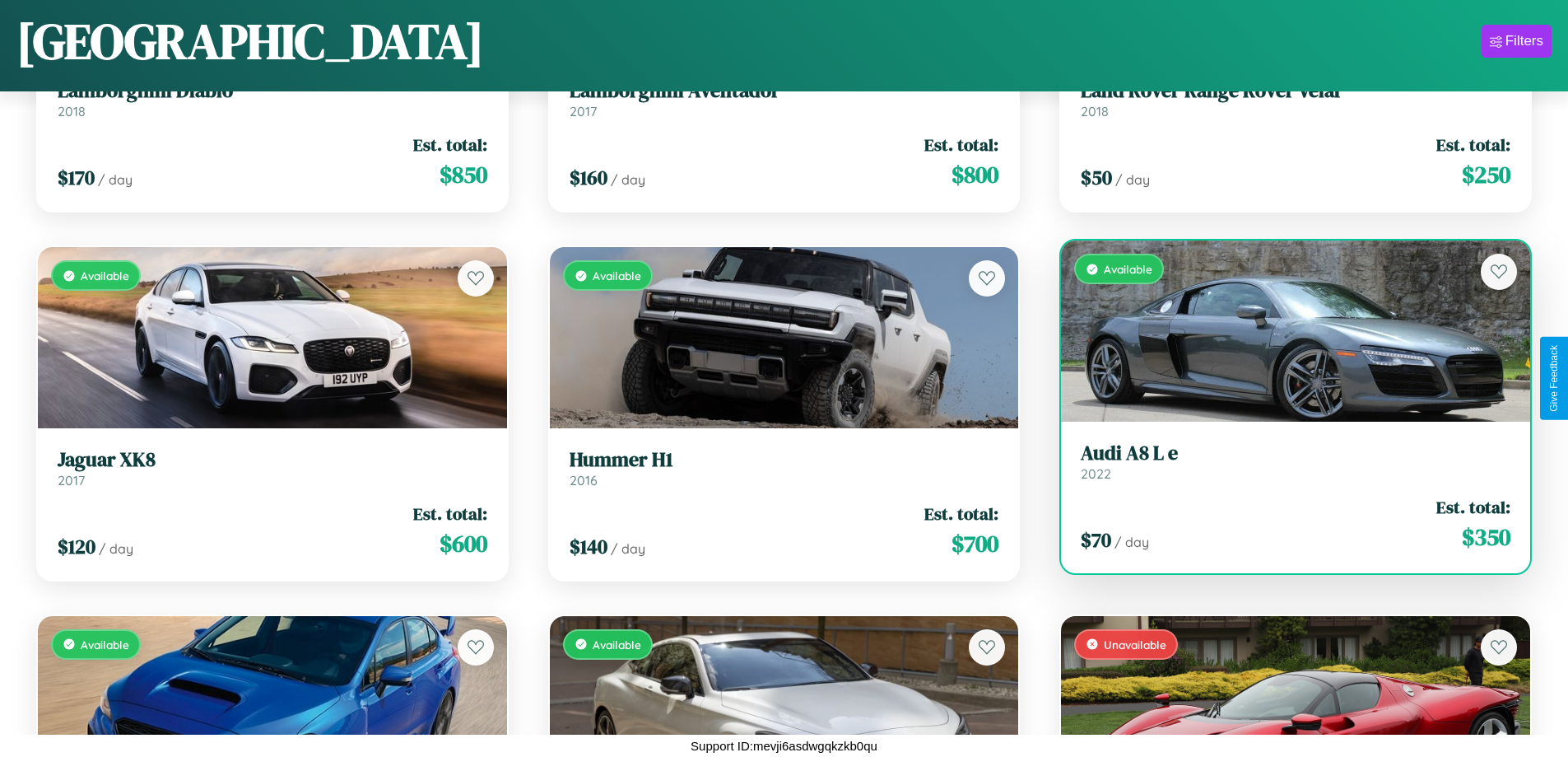
click at [1285, 524] on div "$ 70 / day Est. total: $ 350" at bounding box center [1296, 524] width 430 height 58
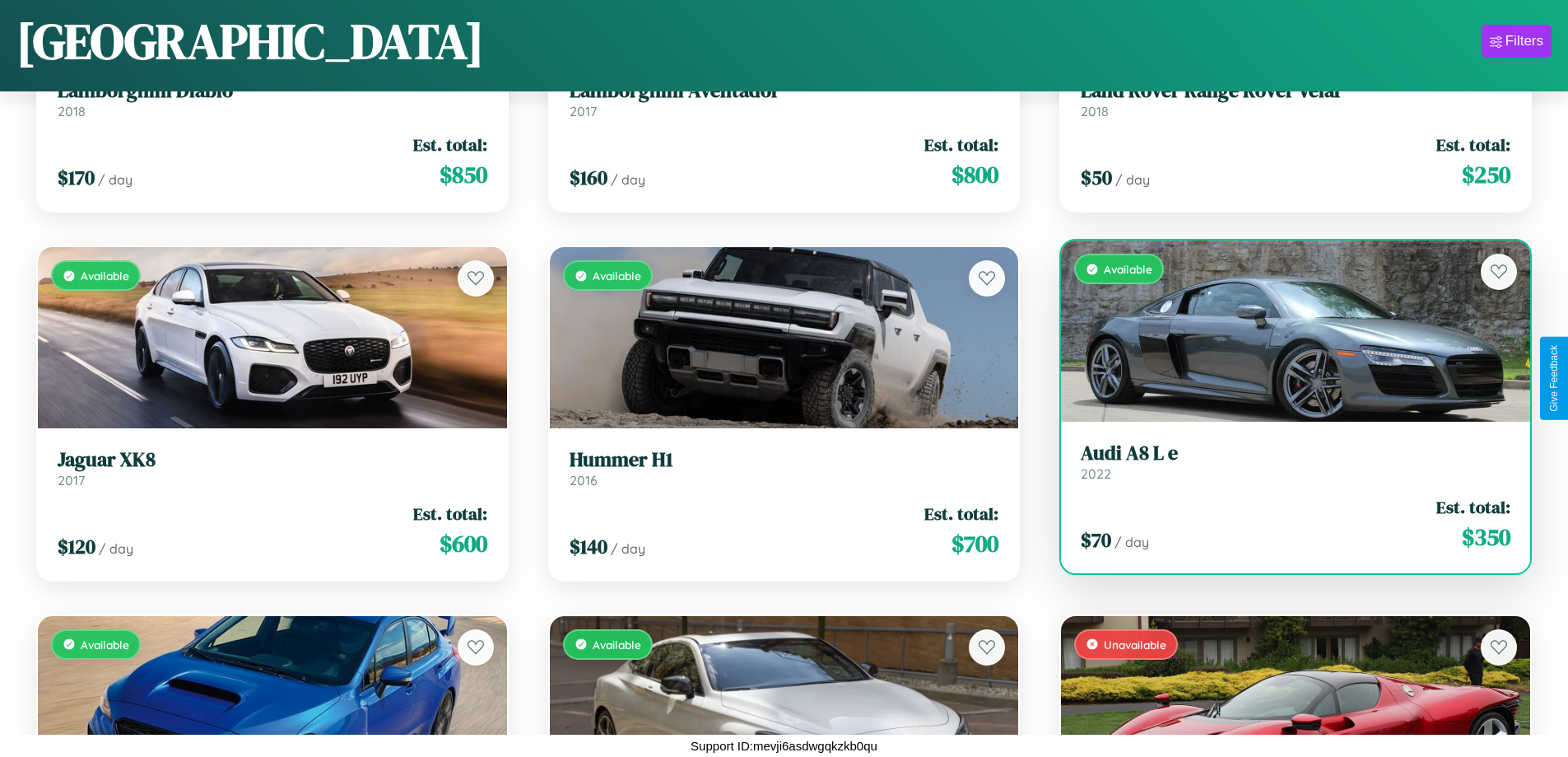
click at [1285, 461] on h3 "Audi A8 L e" at bounding box center [1296, 453] width 430 height 24
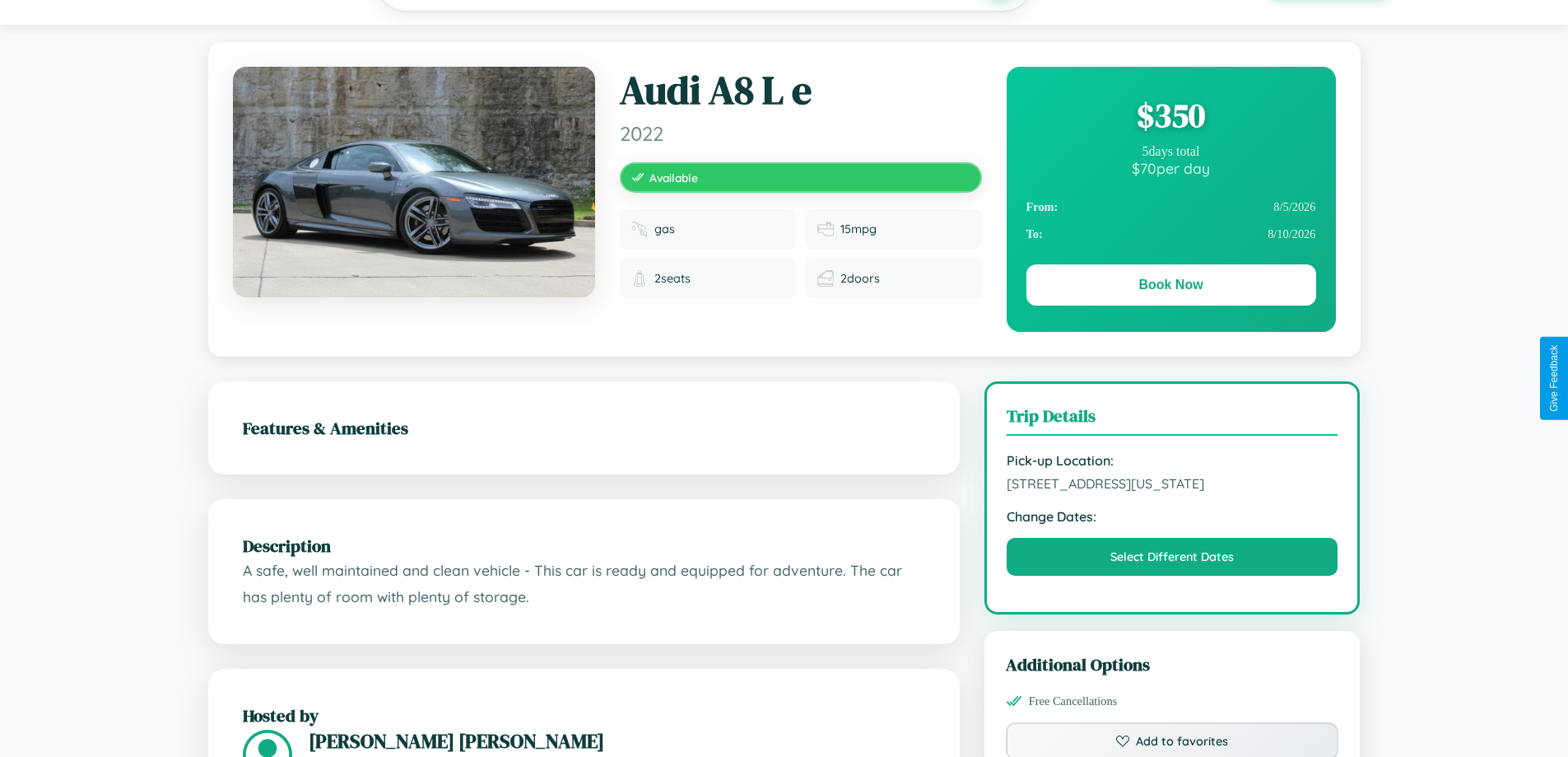
scroll to position [444, 0]
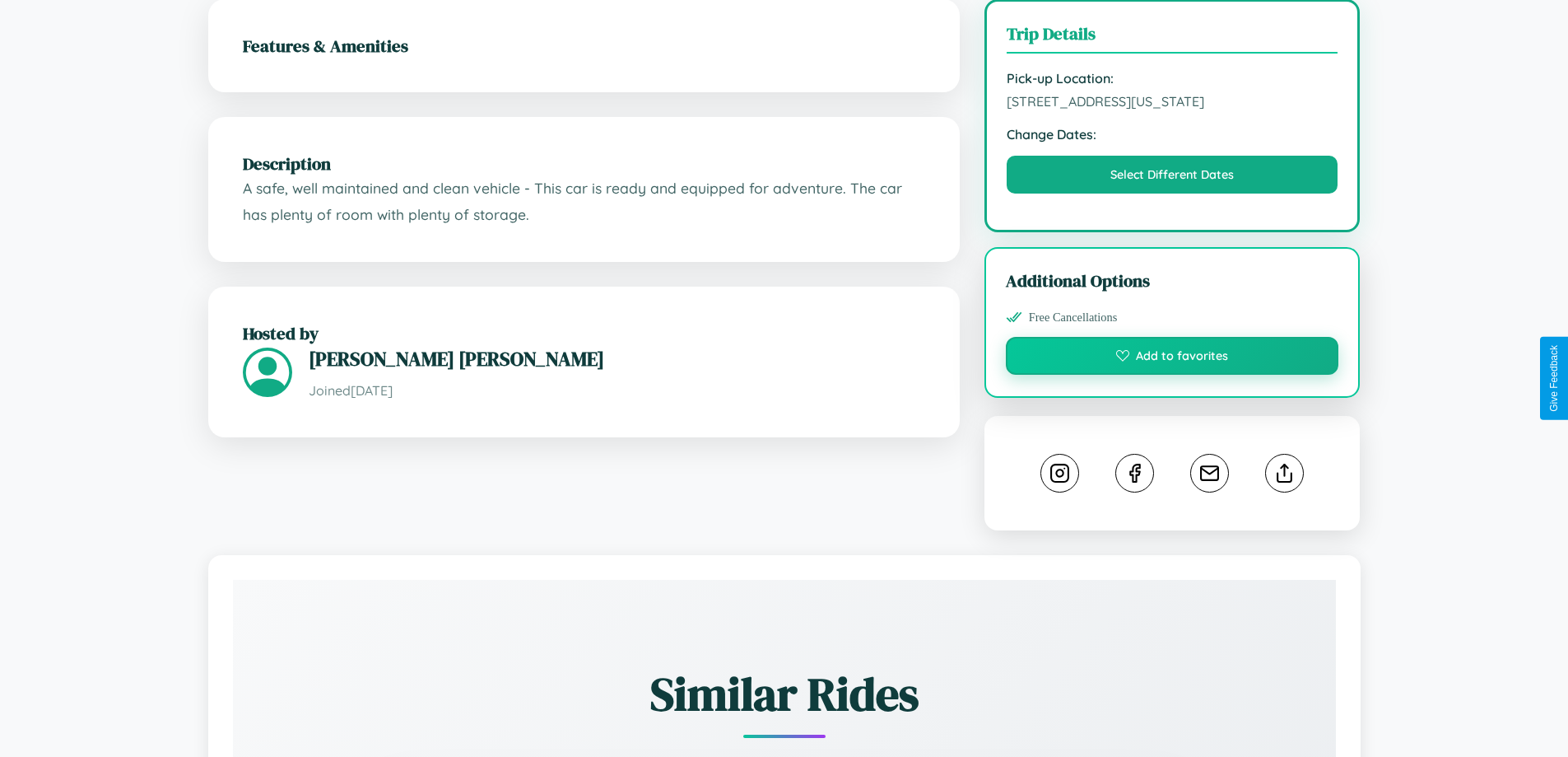
click at [1172, 375] on button "Add to favorites" at bounding box center [1172, 356] width 333 height 38
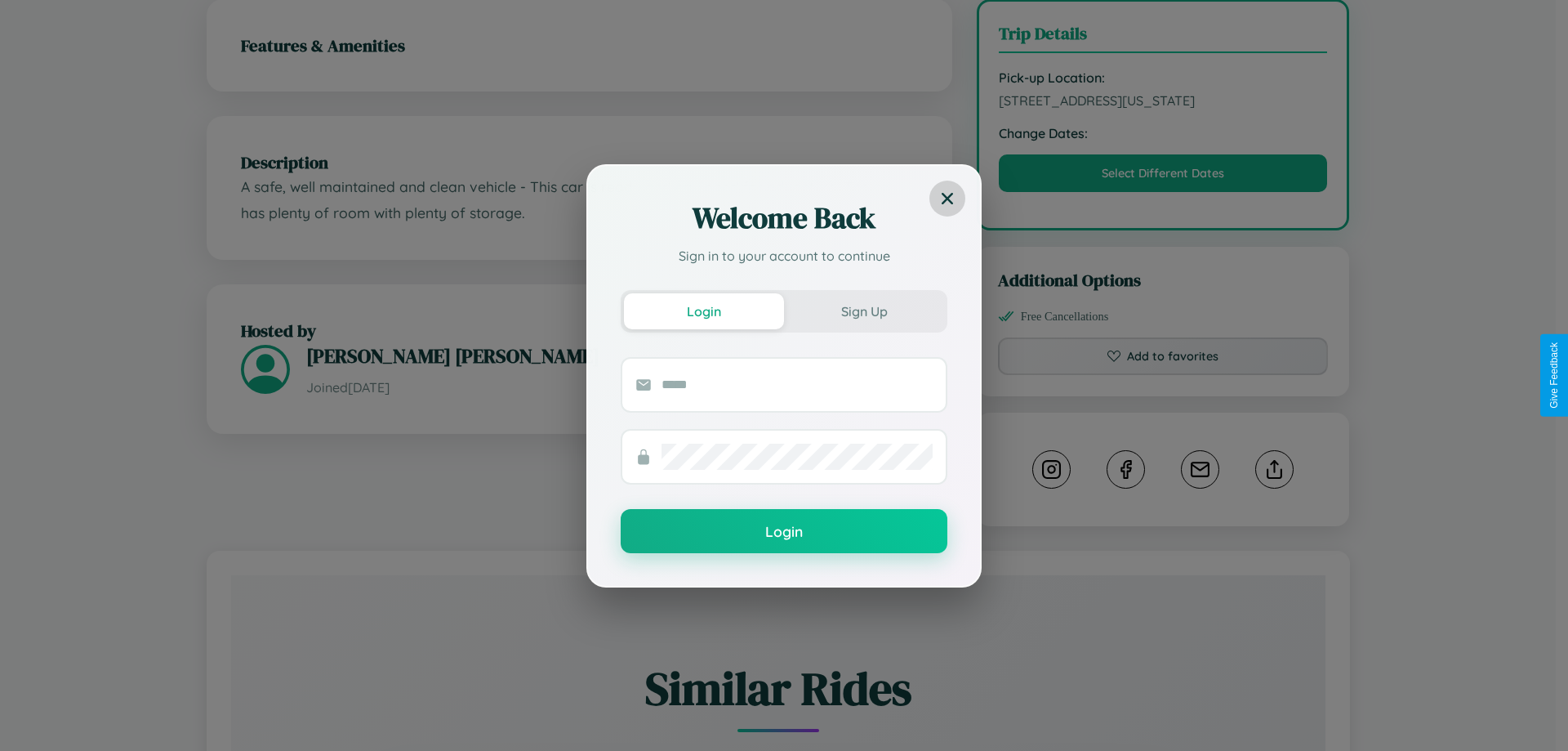
click at [947, 198] on icon at bounding box center [947, 197] width 12 height 12
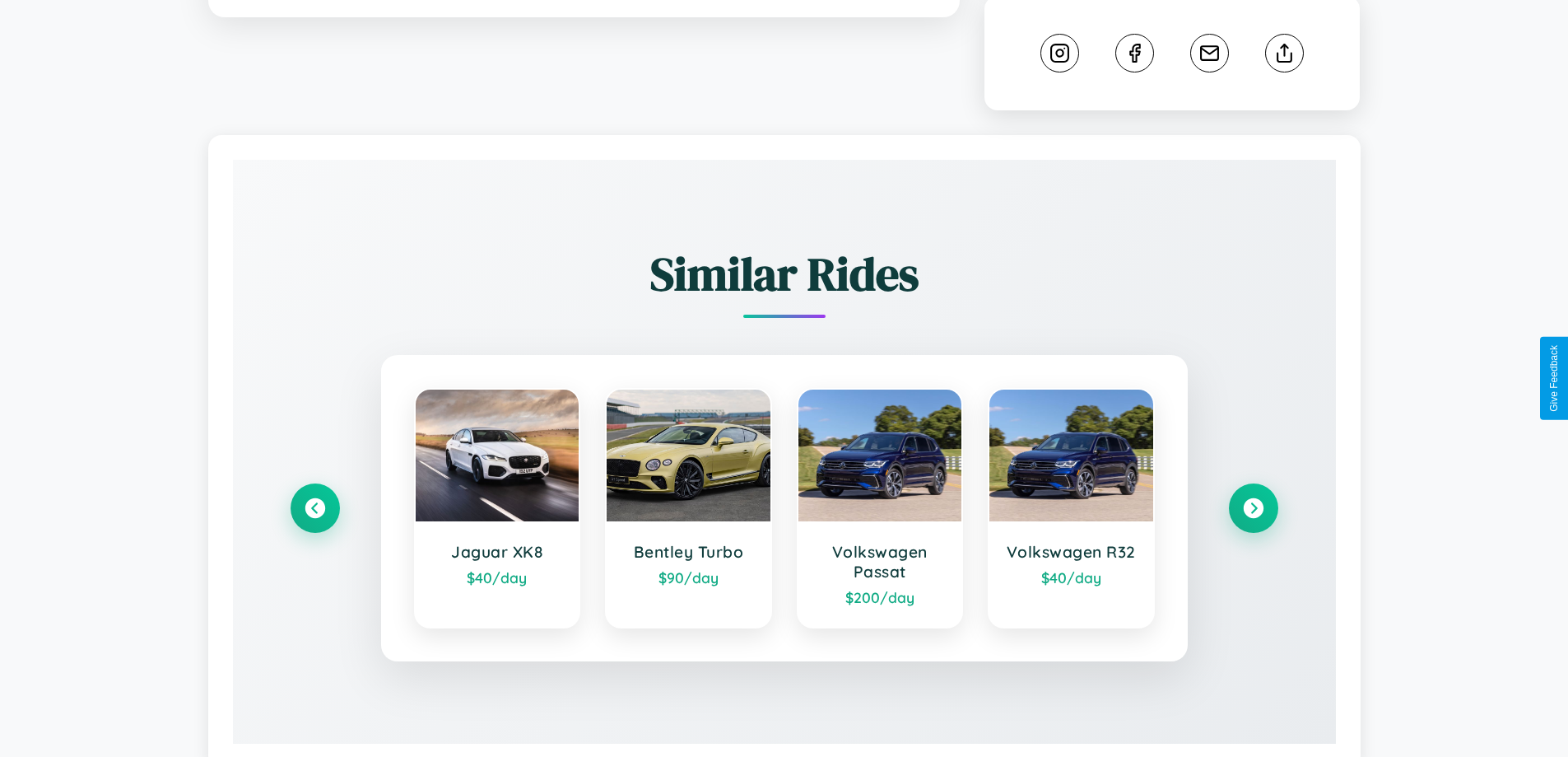
scroll to position [933, 0]
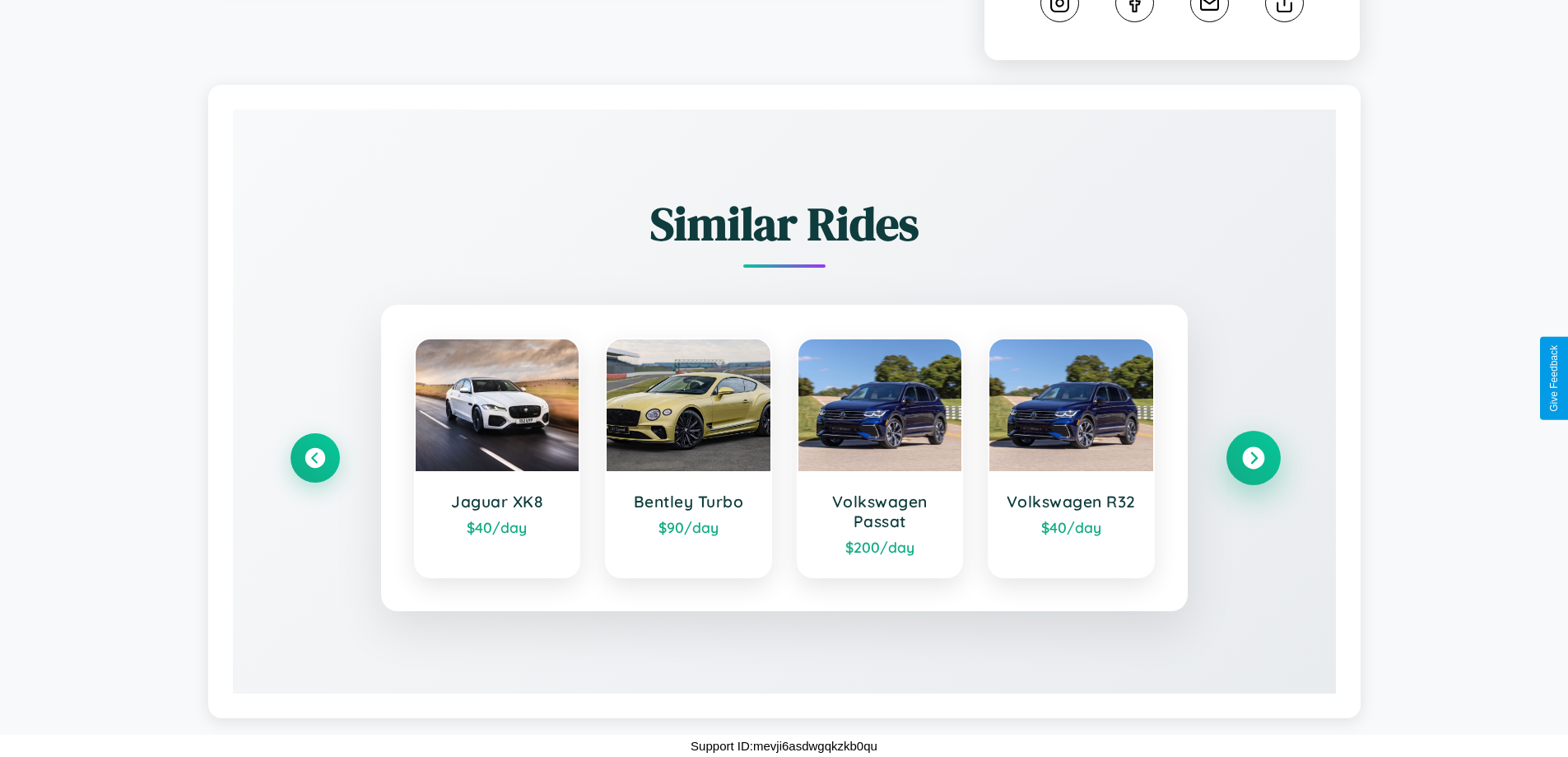
click at [1253, 457] on icon at bounding box center [1253, 458] width 22 height 22
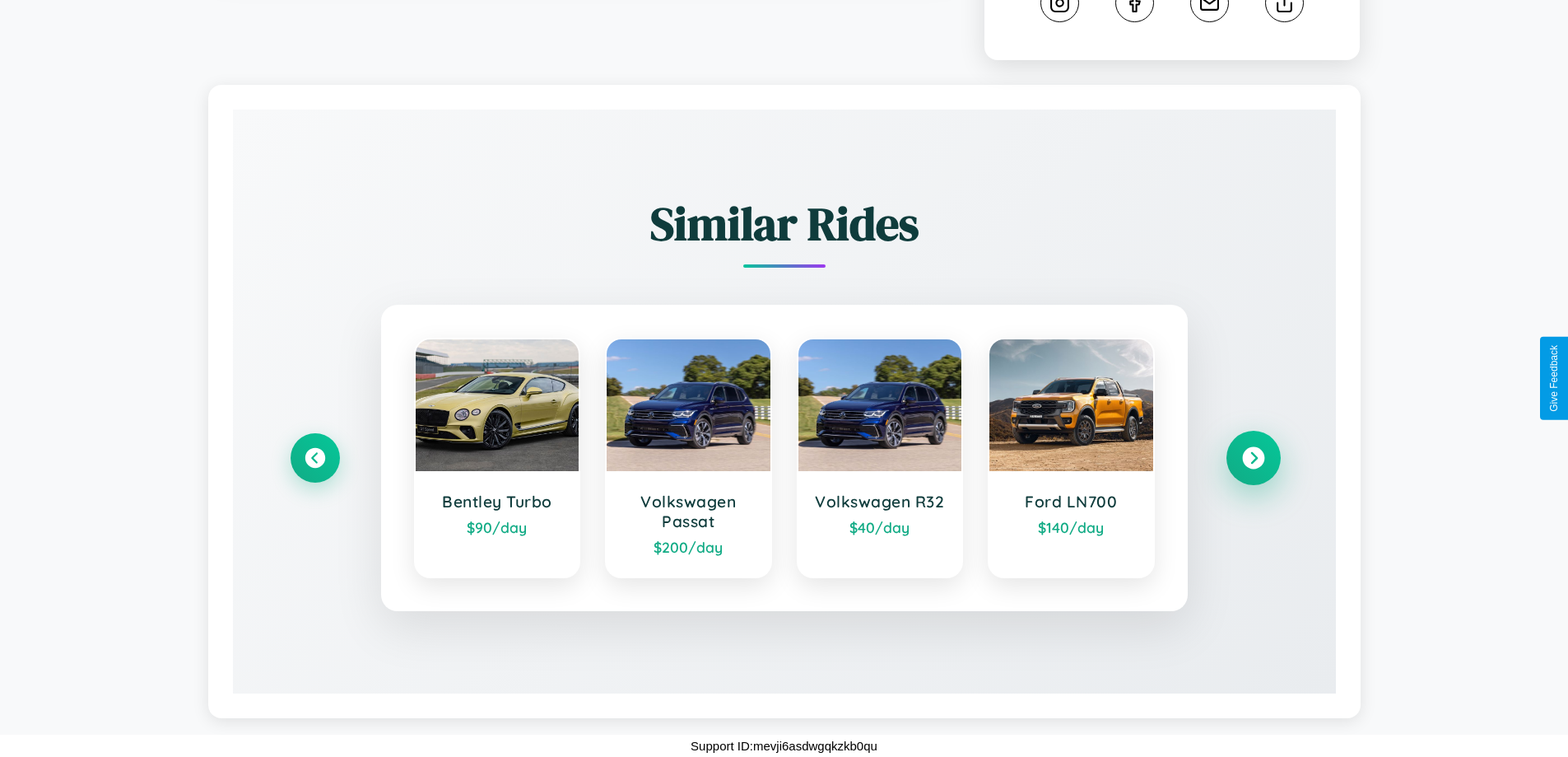
click at [1253, 457] on icon at bounding box center [1253, 458] width 22 height 22
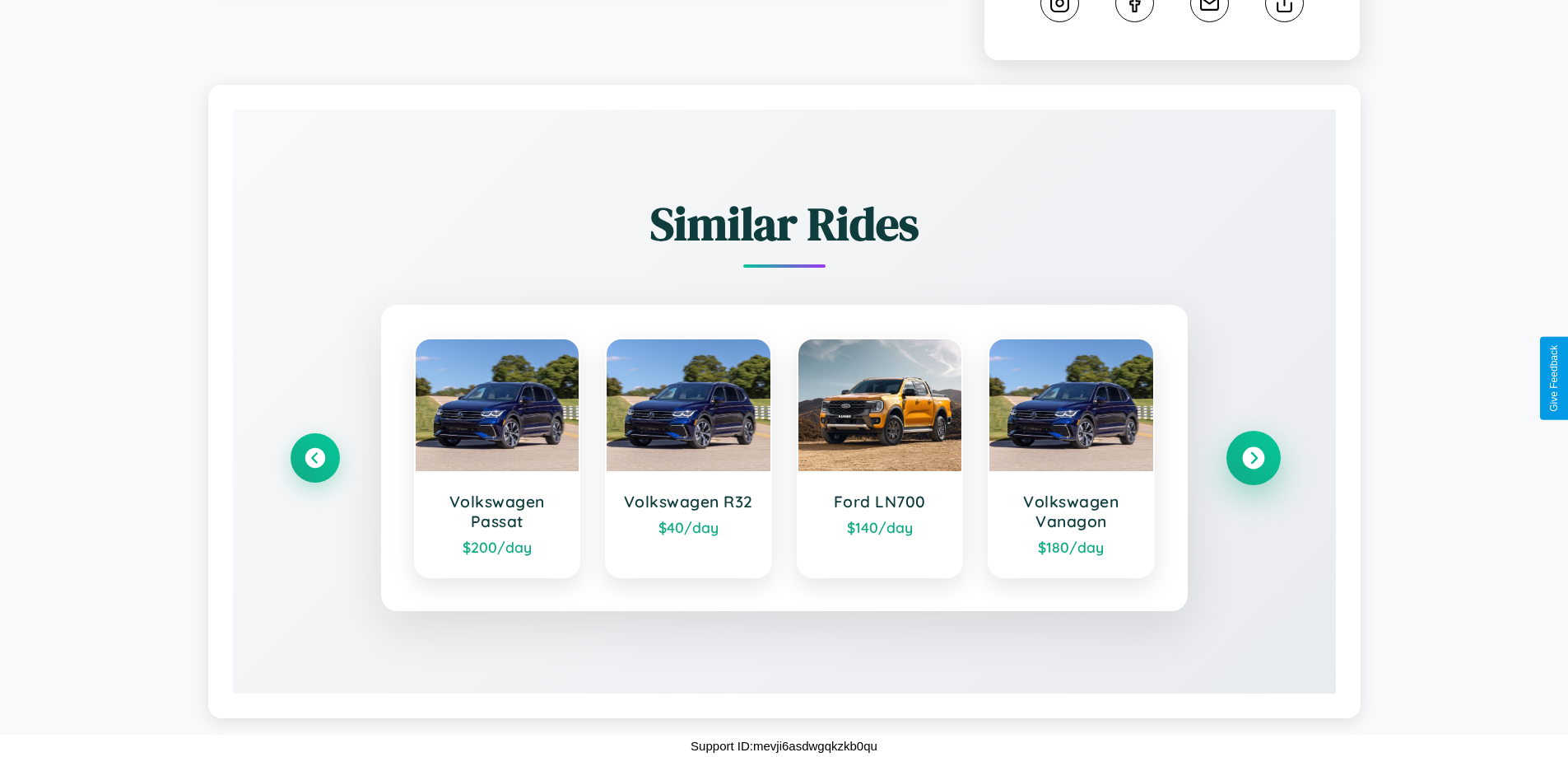
click at [1253, 457] on icon at bounding box center [1253, 458] width 22 height 22
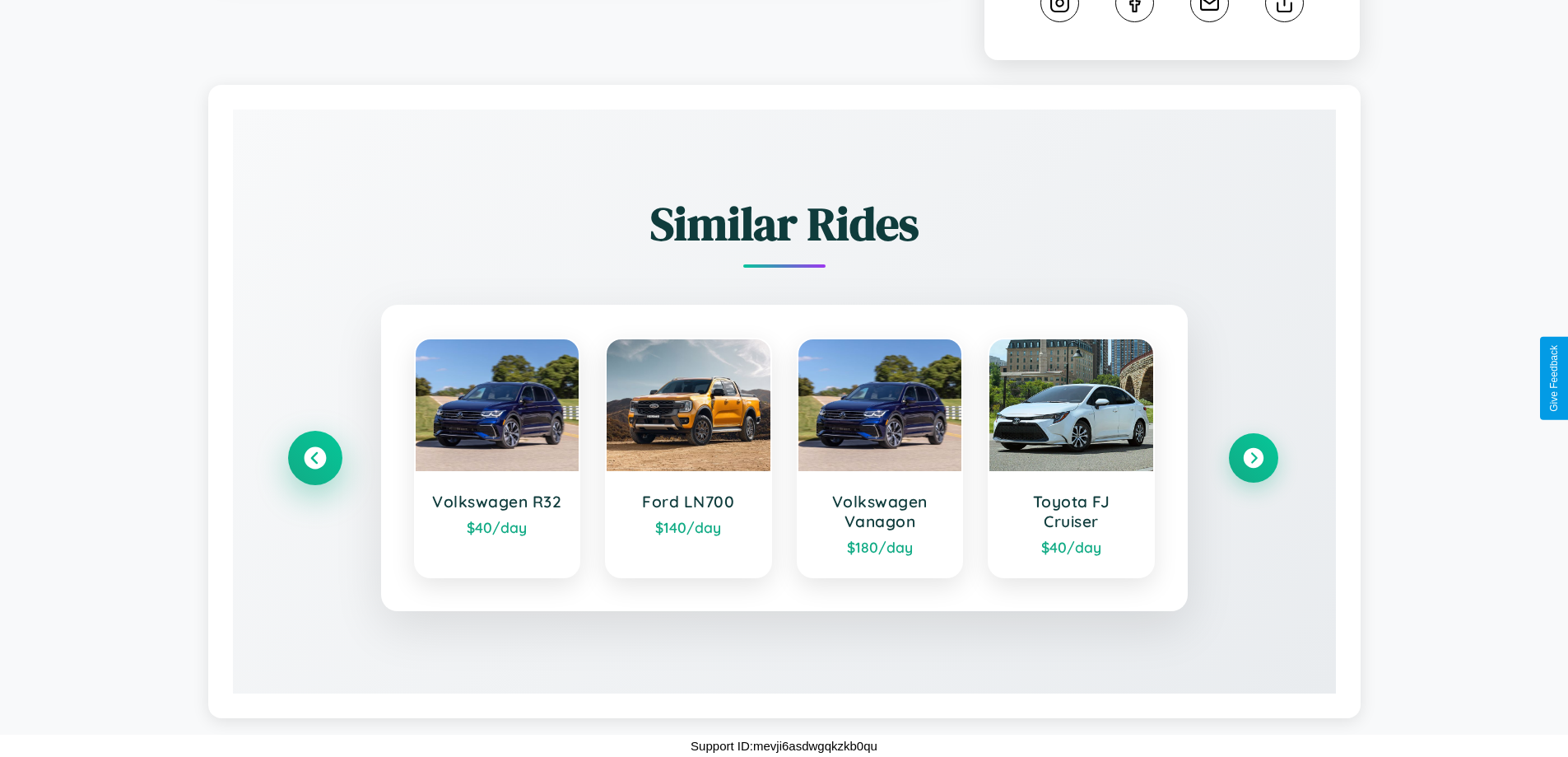
click at [315, 457] on icon at bounding box center [315, 458] width 22 height 22
